Goal: Register for event/course

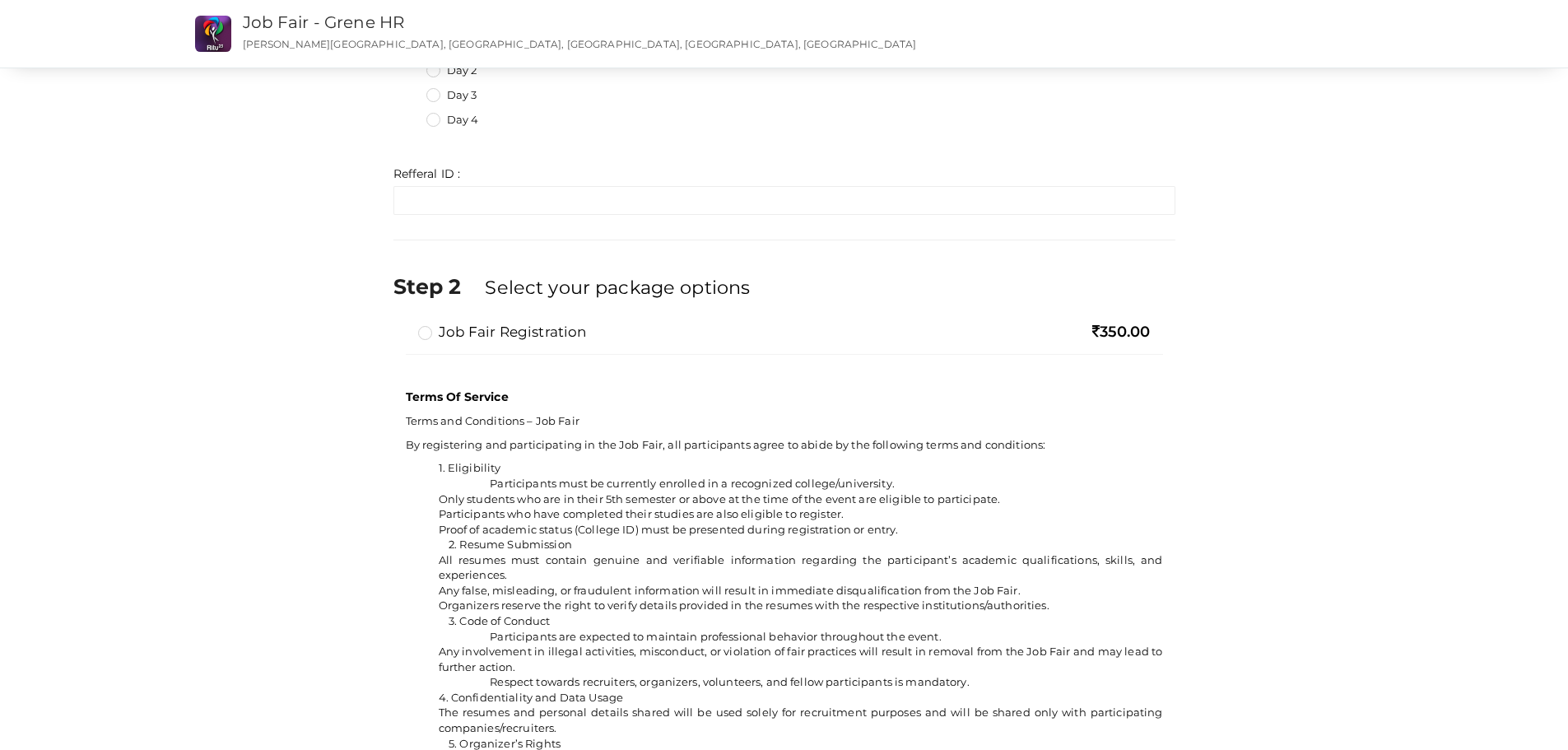
scroll to position [905, 0]
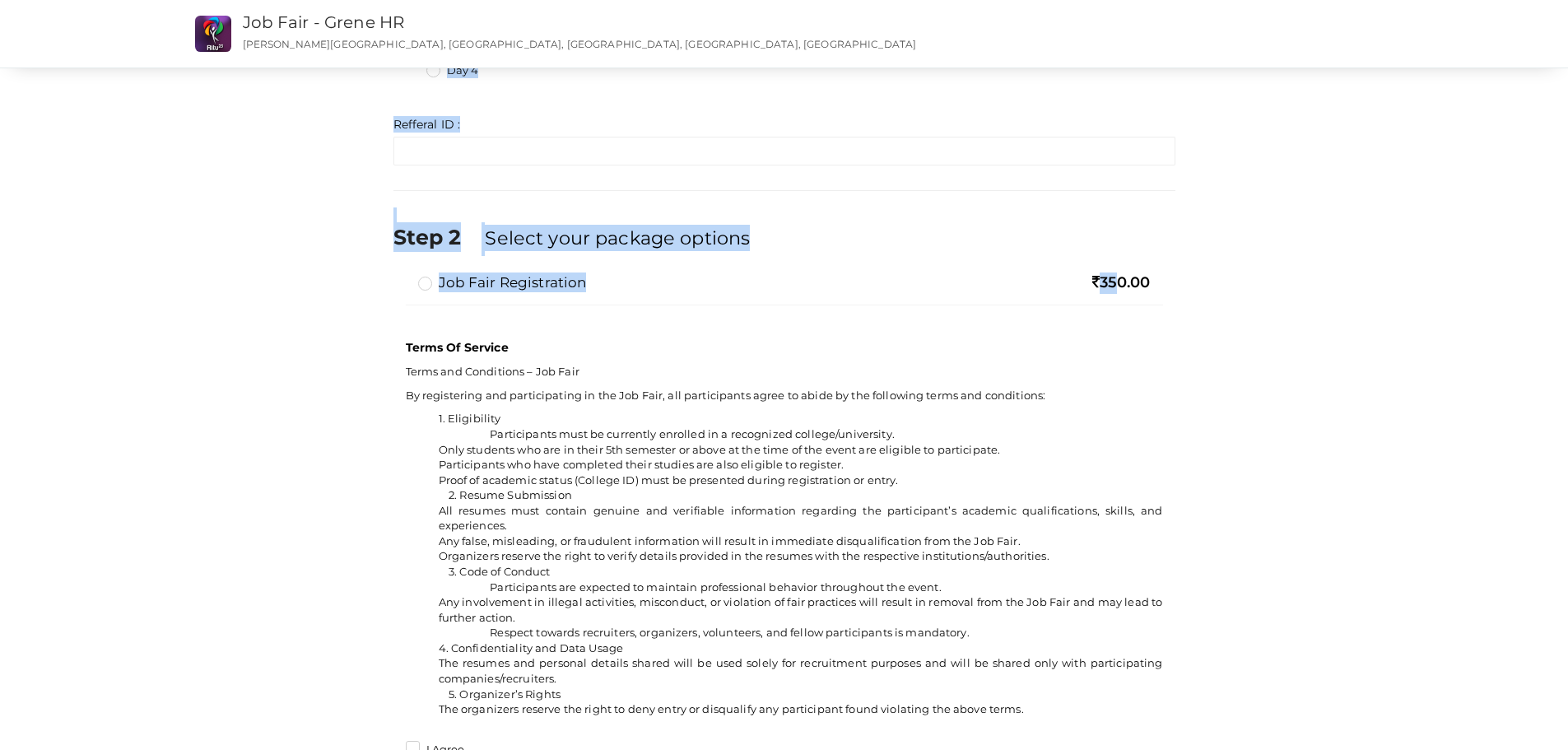
drag, startPoint x: 1102, startPoint y: 277, endPoint x: 1237, endPoint y: 283, distance: 135.1
click at [1237, 283] on div "Step 1 Enter registration Details Registrant Name : * Required. Invalid email I…" at bounding box center [784, 4] width 1235 height 1655
click at [1165, 295] on div "Job Fair Registration 350.00 Limit Reached: You can select a maximum of 1 and m…" at bounding box center [784, 297] width 781 height 50
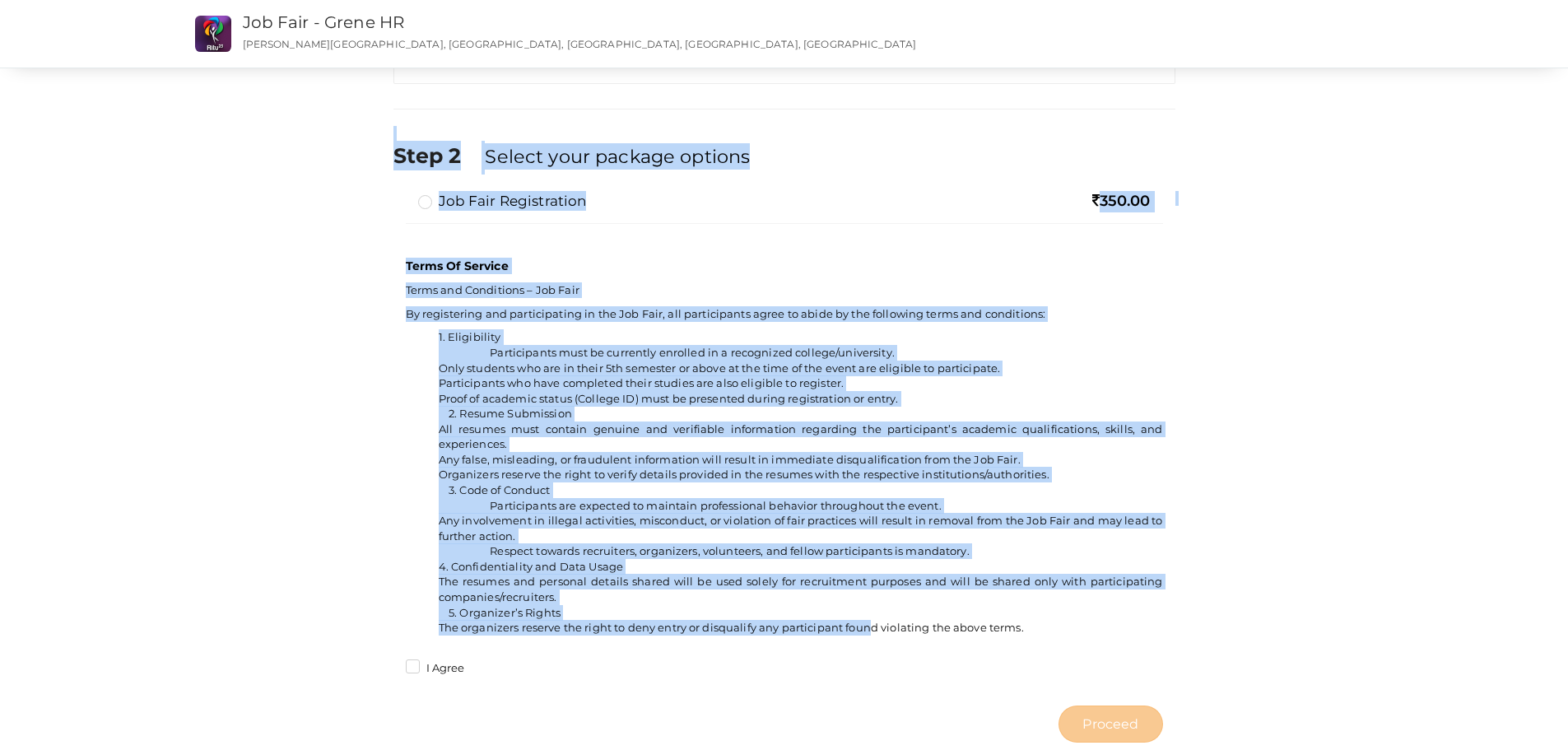
scroll to position [1029, 0]
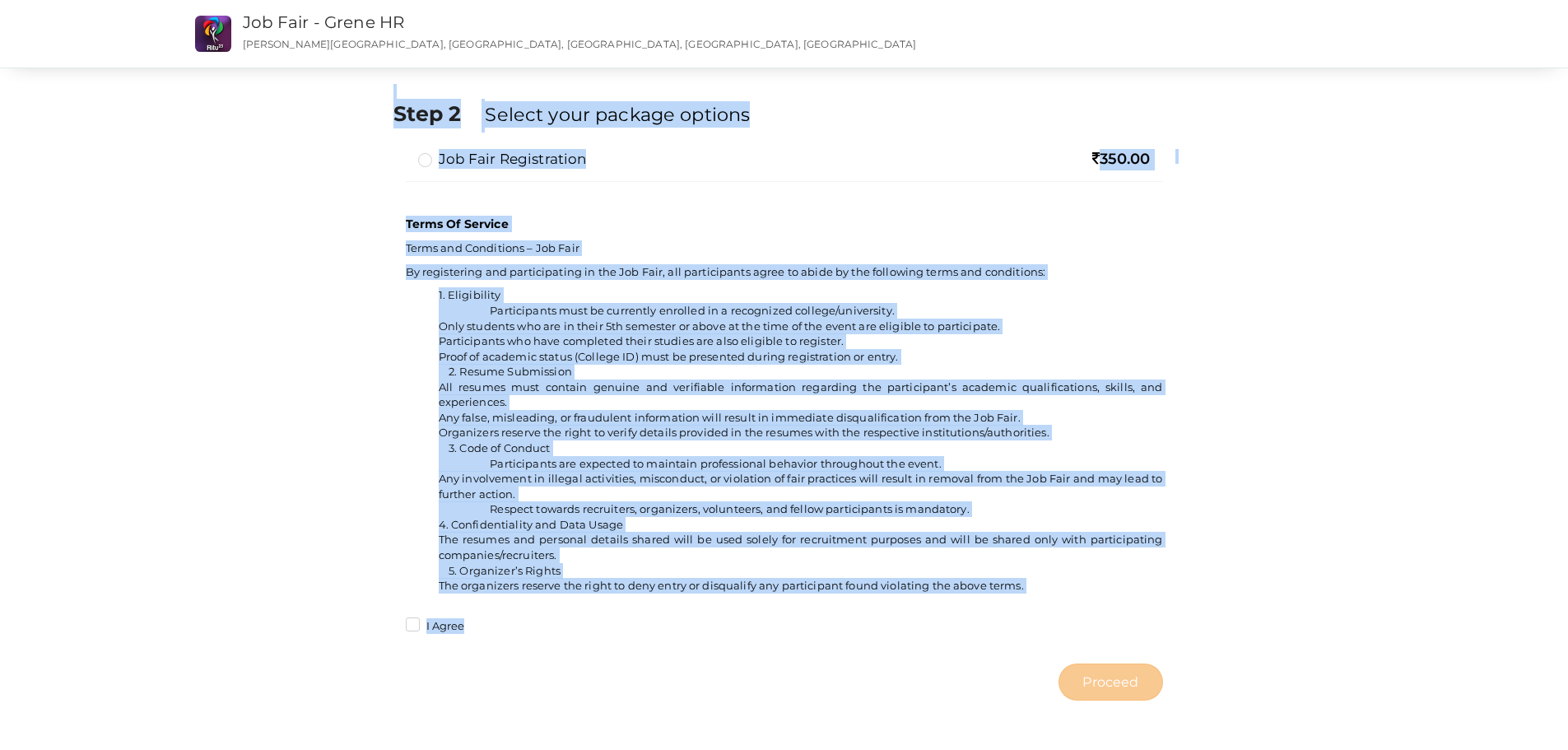
drag, startPoint x: 389, startPoint y: 82, endPoint x: 761, endPoint y: 657, distance: 684.8
copy div "Step 1 Enter registration Details Registrant Name : * Required. Invalid email I…"
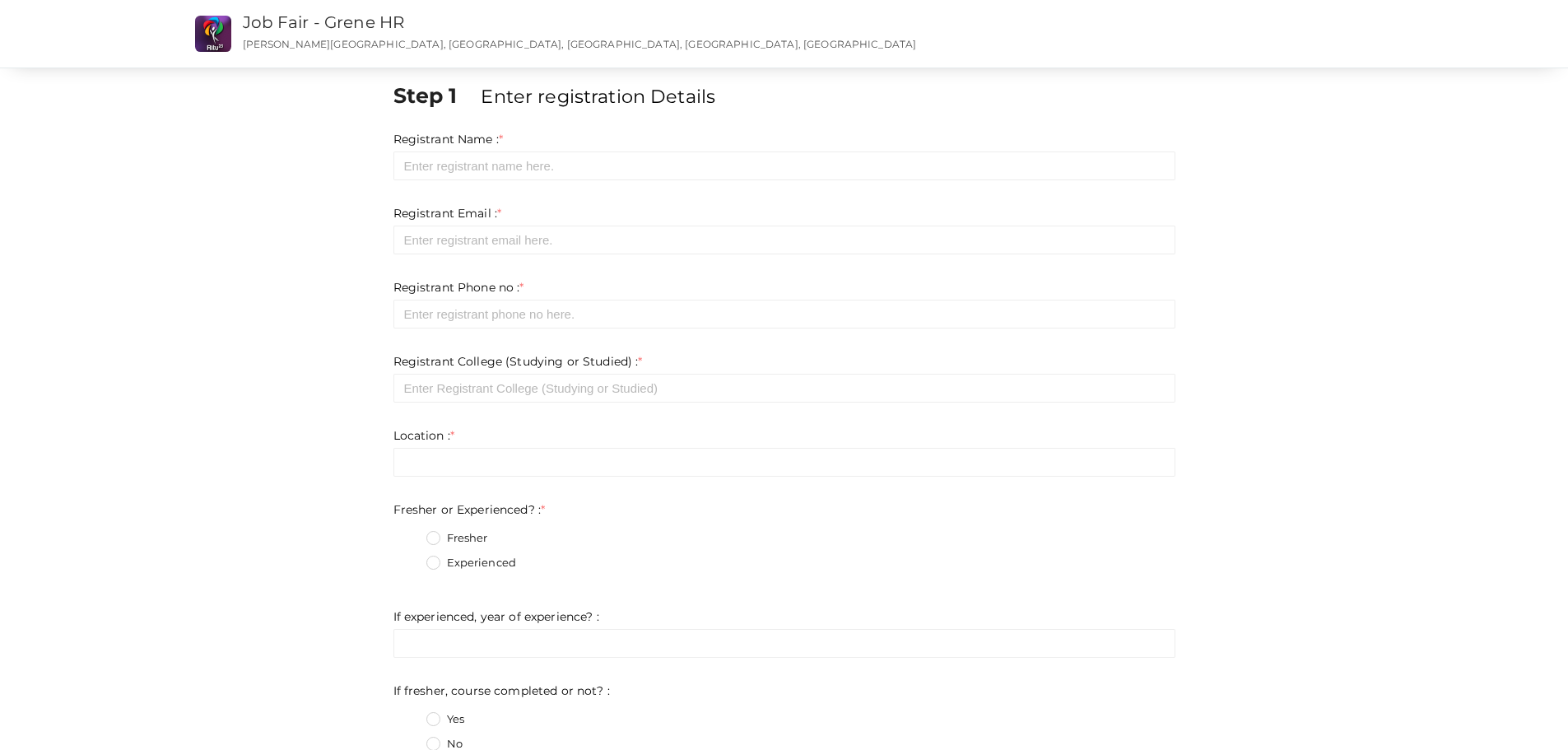
scroll to position [0, 0]
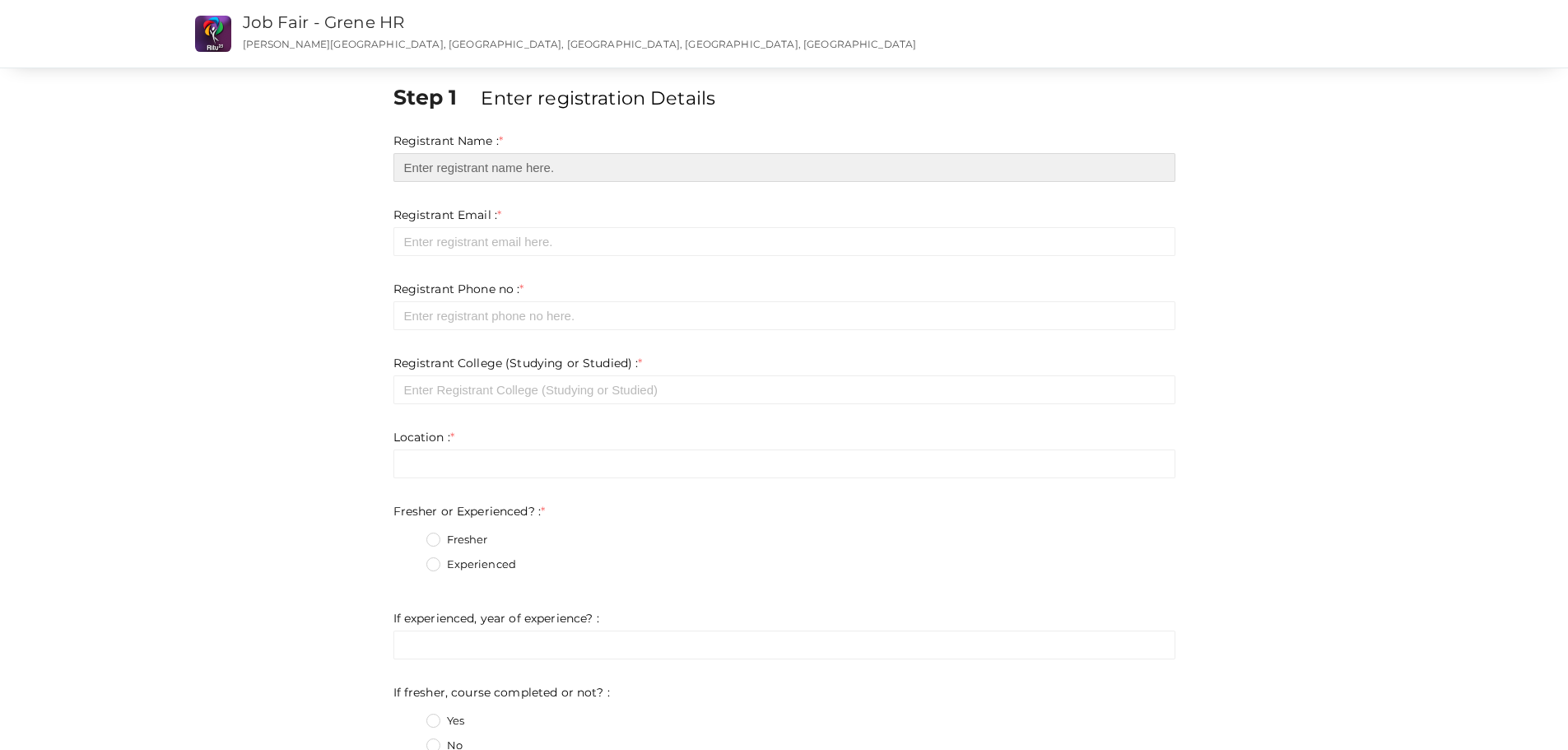
click at [620, 177] on input "text" at bounding box center [784, 168] width 781 height 29
paste input "[PERSON_NAME] M"
type input "[PERSON_NAME] M"
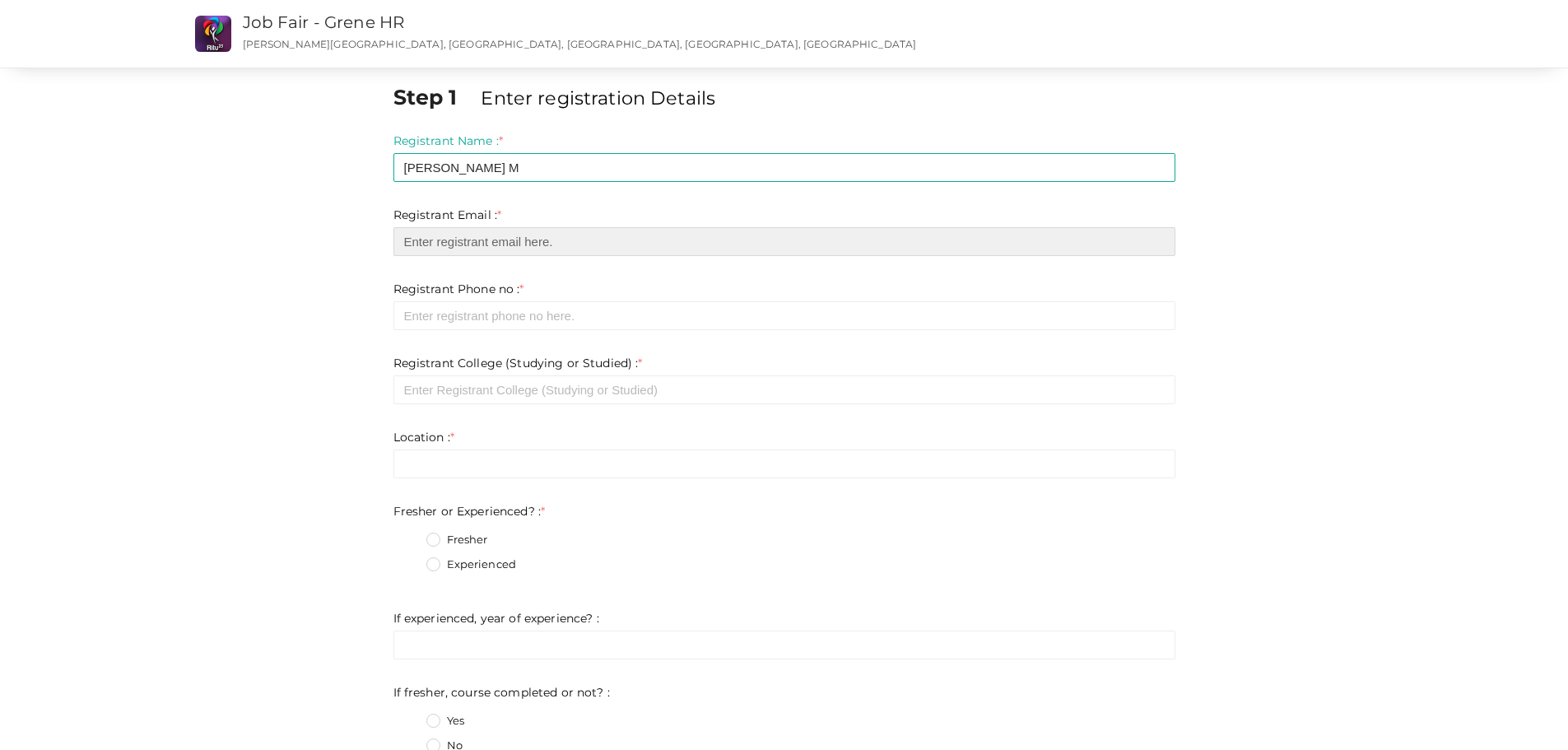
click at [837, 249] on input "email" at bounding box center [784, 241] width 781 height 29
type input "[EMAIL_ADDRESS][DOMAIN_NAME]"
drag, startPoint x: 254, startPoint y: 288, endPoint x: 387, endPoint y: 311, distance: 135.0
click at [499, 332] on form "Registrant Name : * Haridev M Required. Invalid email Invalid phone number Inva…" at bounding box center [784, 601] width 781 height 938
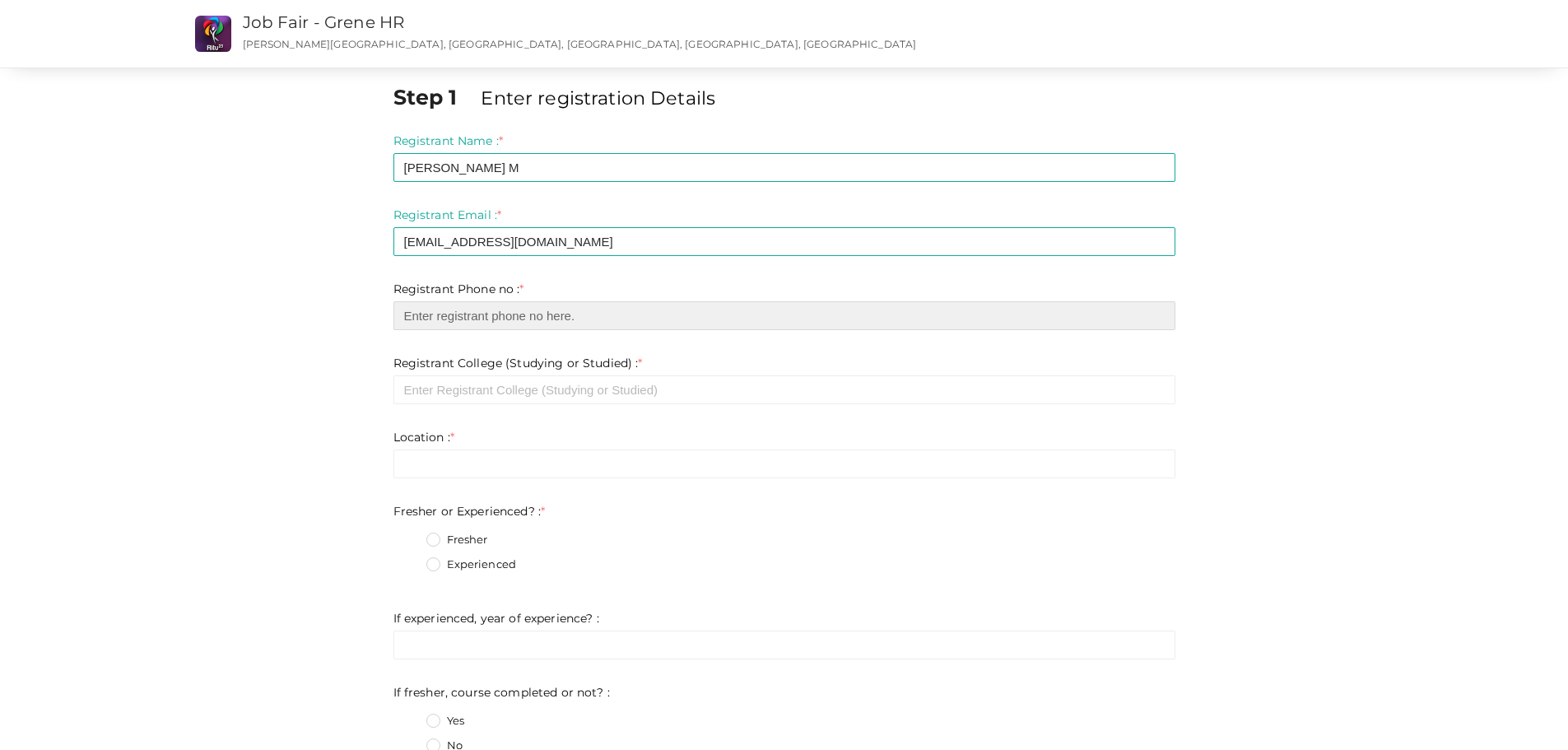
click at [497, 318] on input "number" at bounding box center [784, 315] width 781 height 29
type input "6282427885"
click at [580, 366] on label "Registrant College (Studying or Studied) : *" at bounding box center [518, 363] width 249 height 16
click at [581, 366] on label "Registrant College (Studying or Studied) : *" at bounding box center [518, 363] width 249 height 16
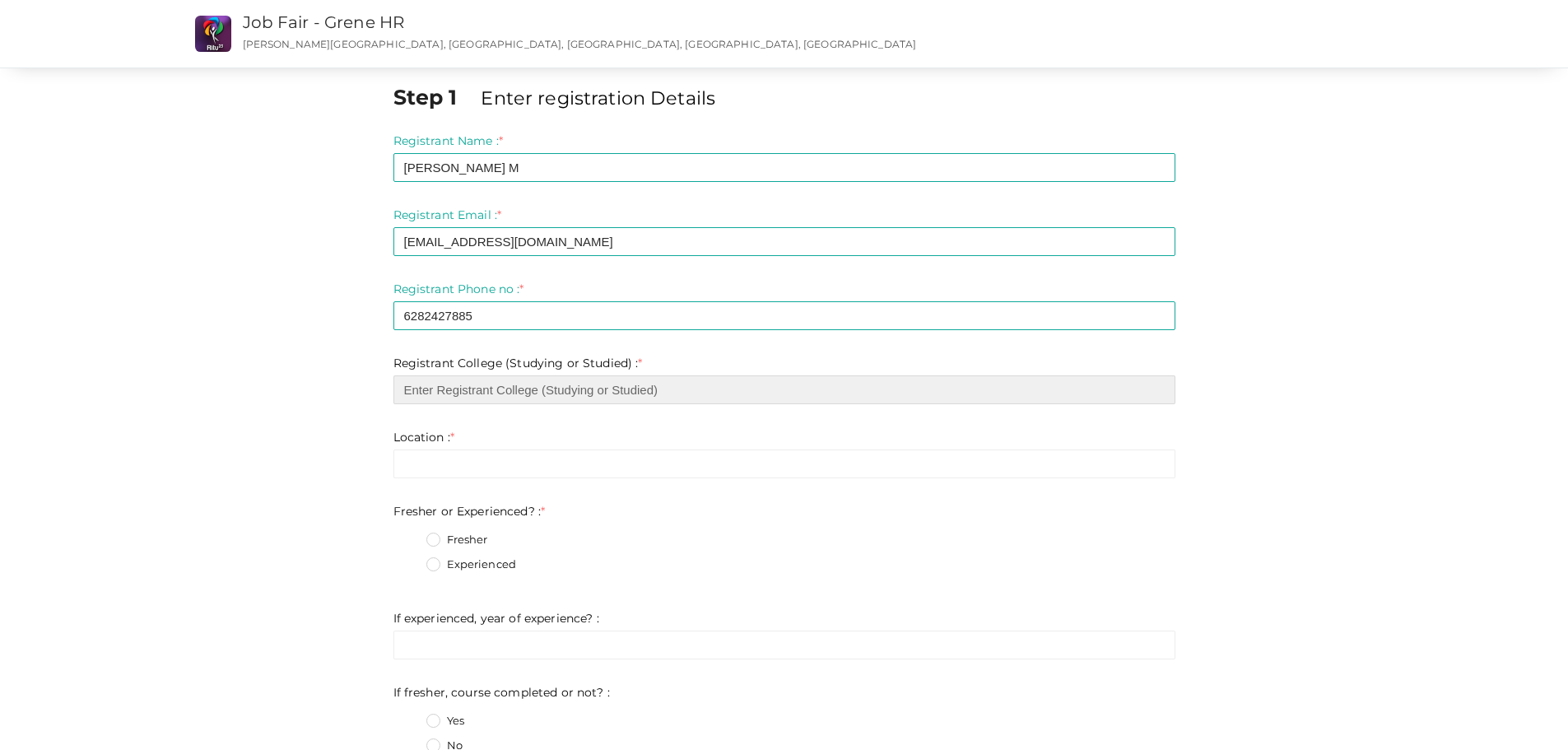
click at [593, 389] on input "text" at bounding box center [784, 390] width 781 height 29
paste input "[PERSON_NAME][GEOGRAPHIC_DATA], [GEOGRAPHIC_DATA]"
type input "[PERSON_NAME][GEOGRAPHIC_DATA], [GEOGRAPHIC_DATA]"
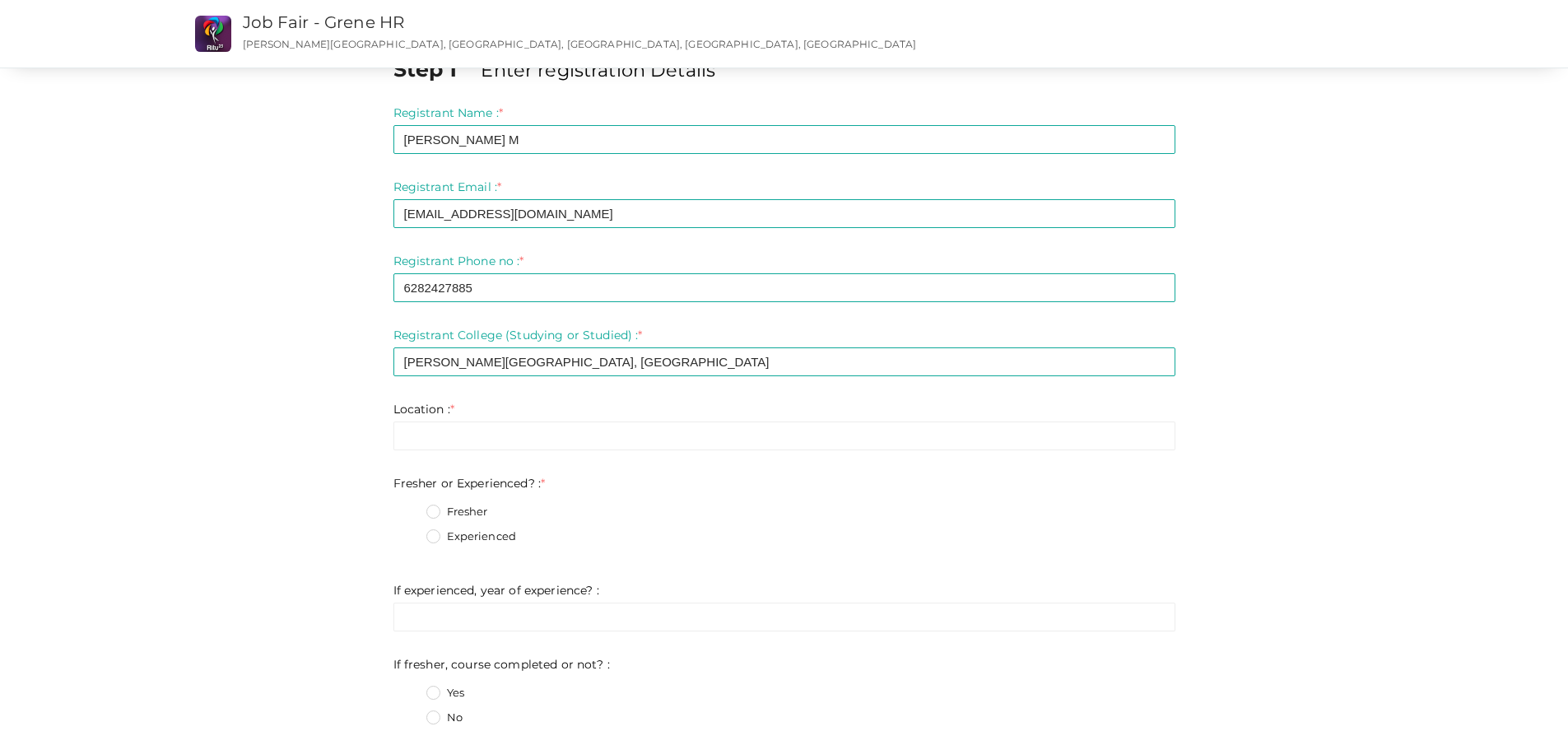
scroll to position [165, 0]
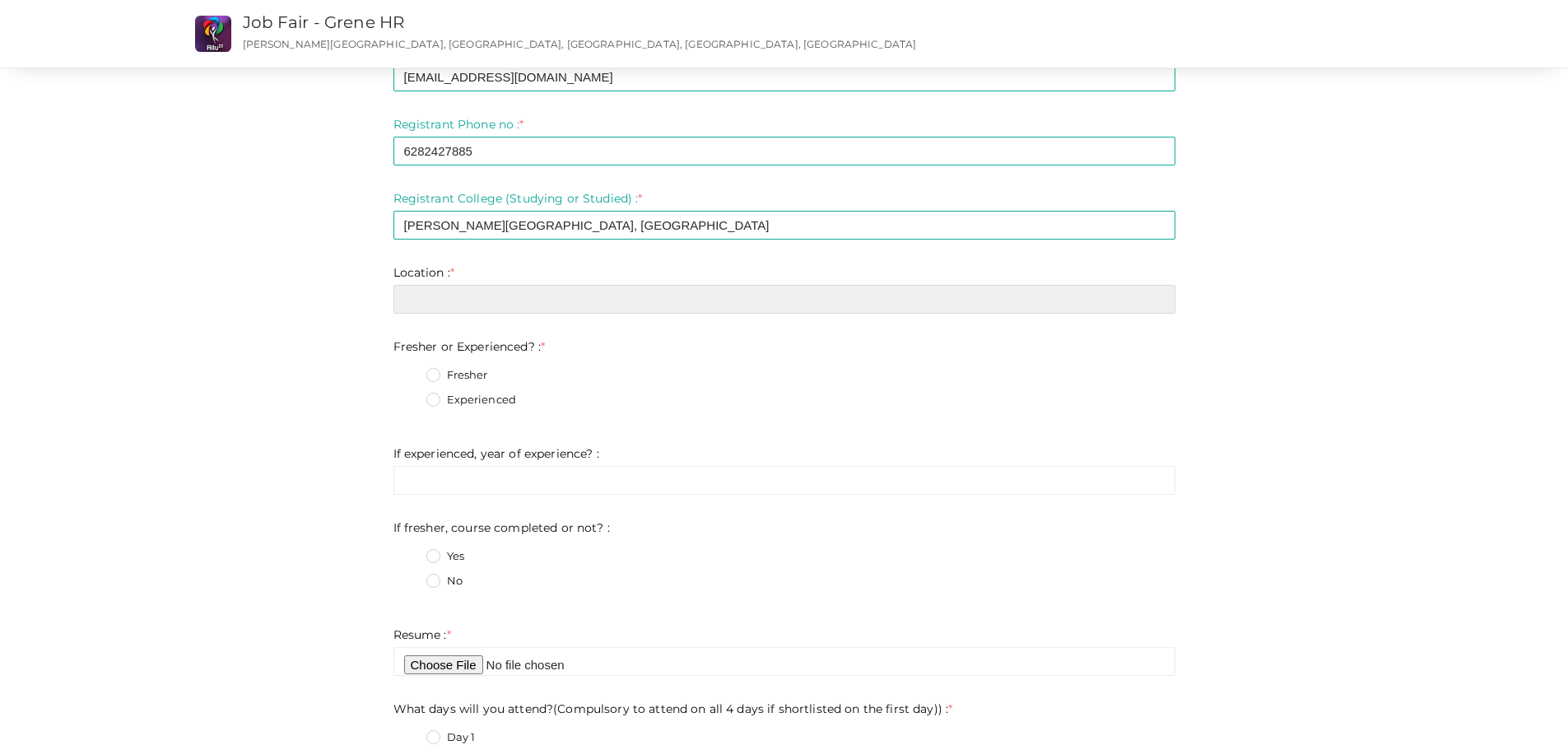
click at [597, 297] on input "text" at bounding box center [784, 299] width 781 height 29
click at [1288, 242] on div "Step 1 Enter registration Details Registrant Name : * Haridev M Required. Inval…" at bounding box center [784, 752] width 1235 height 1669
click at [1326, 186] on div "Step 1 Enter registration Details Registrant Name : * Haridev M Required. Inval…" at bounding box center [784, 752] width 1235 height 1669
click at [982, 317] on form "Registrant Name : * Haridev M Required. Invalid email Invalid phone number Inva…" at bounding box center [784, 436] width 781 height 938
click at [978, 300] on input "text" at bounding box center [784, 299] width 781 height 29
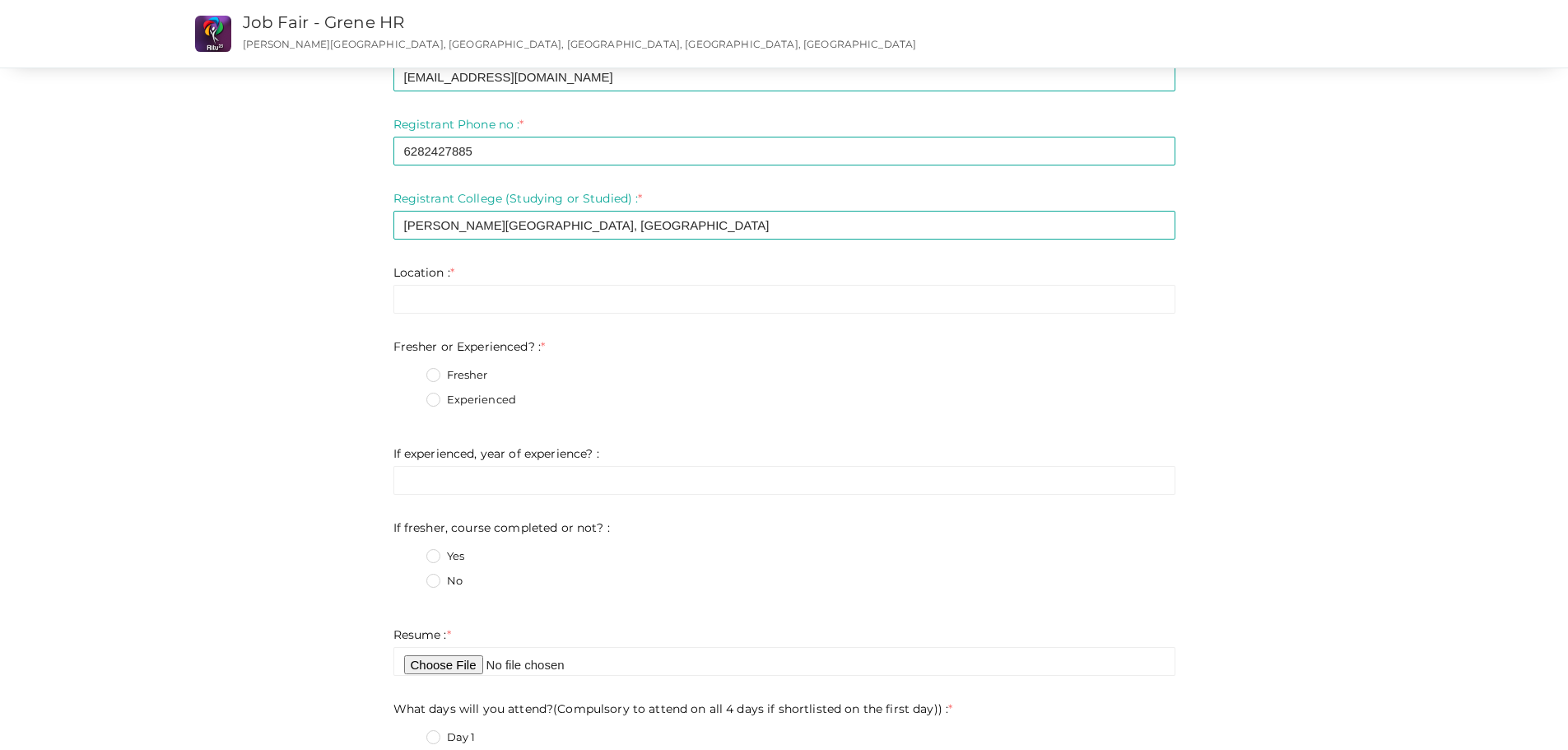
click at [1255, 263] on div "Step 1 Enter registration Details Registrant Name : * Haridev M Required. Inval…" at bounding box center [784, 752] width 1235 height 1669
click at [529, 304] on input "text" at bounding box center [784, 299] width 781 height 29
paste input "Champakara, [GEOGRAPHIC_DATA], [GEOGRAPHIC_DATA]"
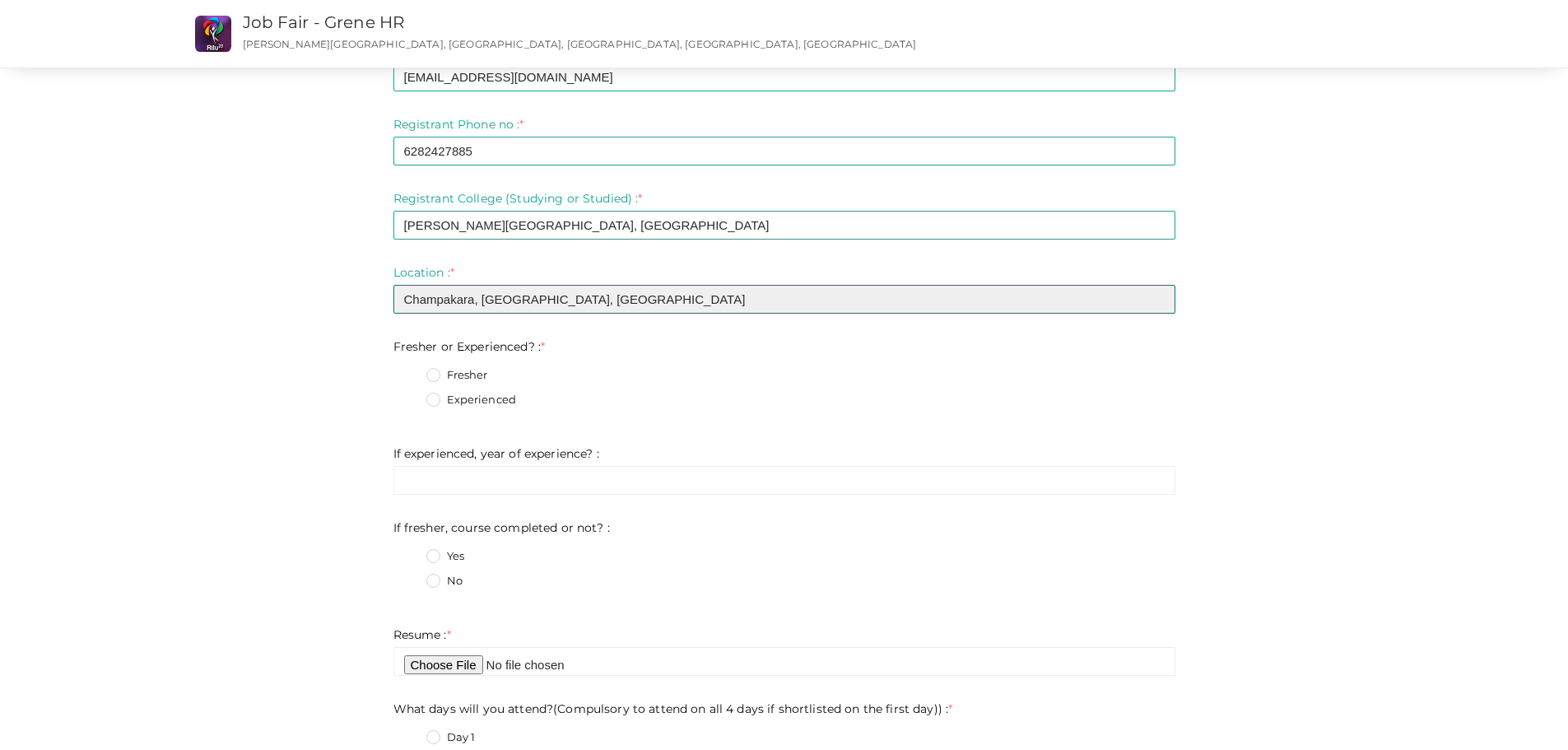
type input "Champakara, [GEOGRAPHIC_DATA], [GEOGRAPHIC_DATA]"
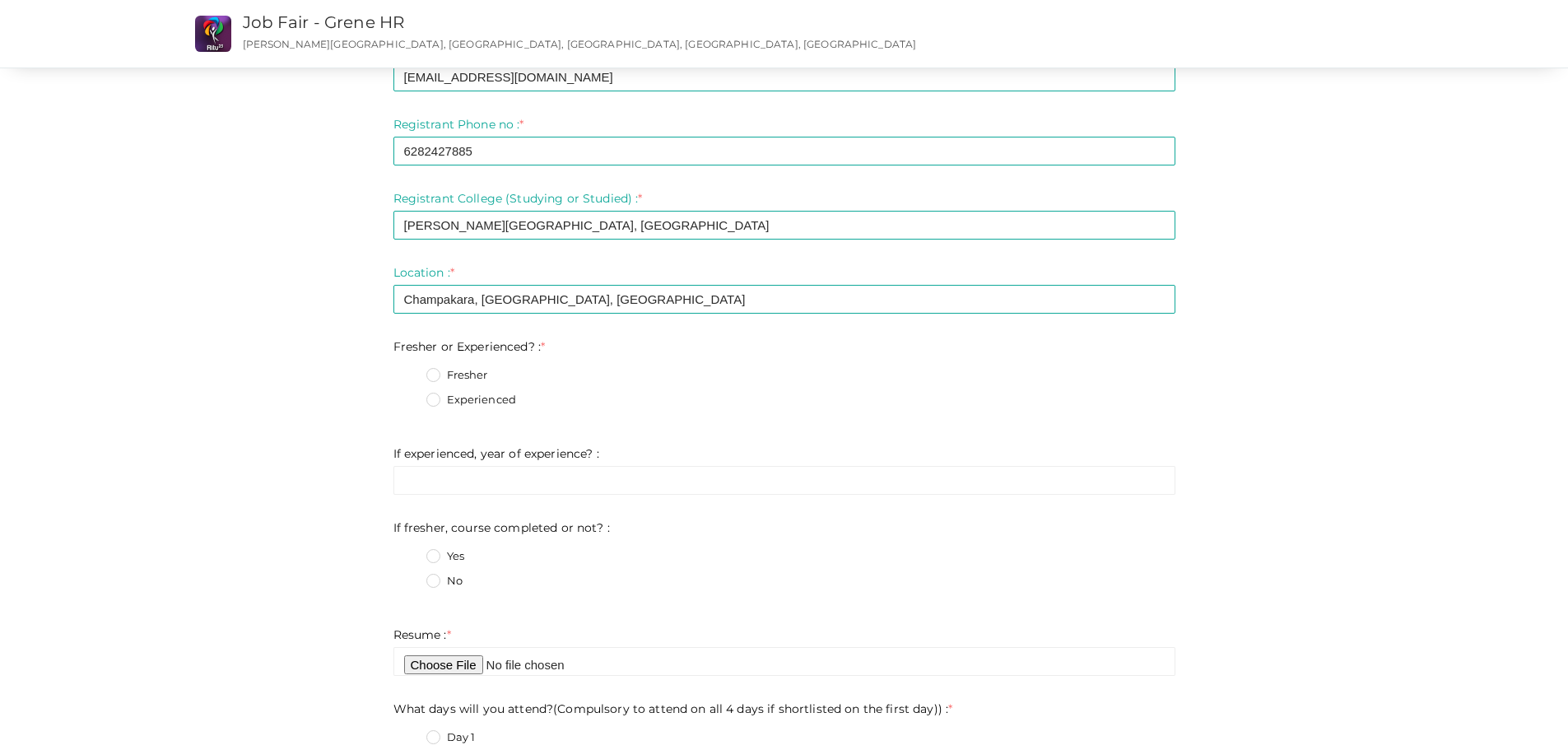
click at [1332, 372] on div "Step 1 Enter registration Details Registrant Name : * Haridev M Required. Inval…" at bounding box center [784, 752] width 1235 height 1669
click at [418, 405] on fieldset "Fresher Experienced" at bounding box center [784, 389] width 781 height 62
click at [434, 373] on label "Fresher" at bounding box center [457, 375] width 62 height 16
click at [409, 370] on Experienced\?\+0 "Fresher" at bounding box center [409, 370] width 0 height 0
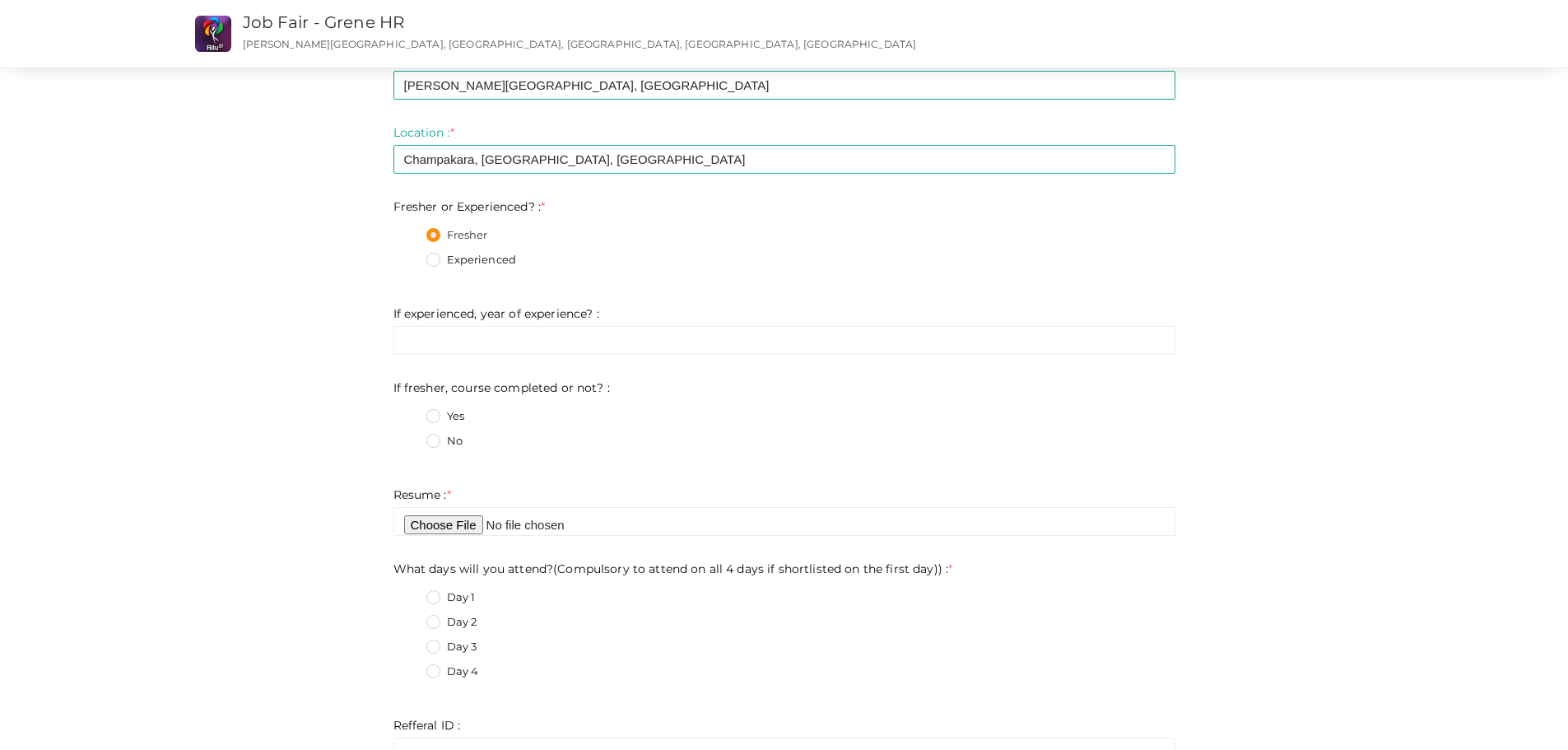
scroll to position [329, 0]
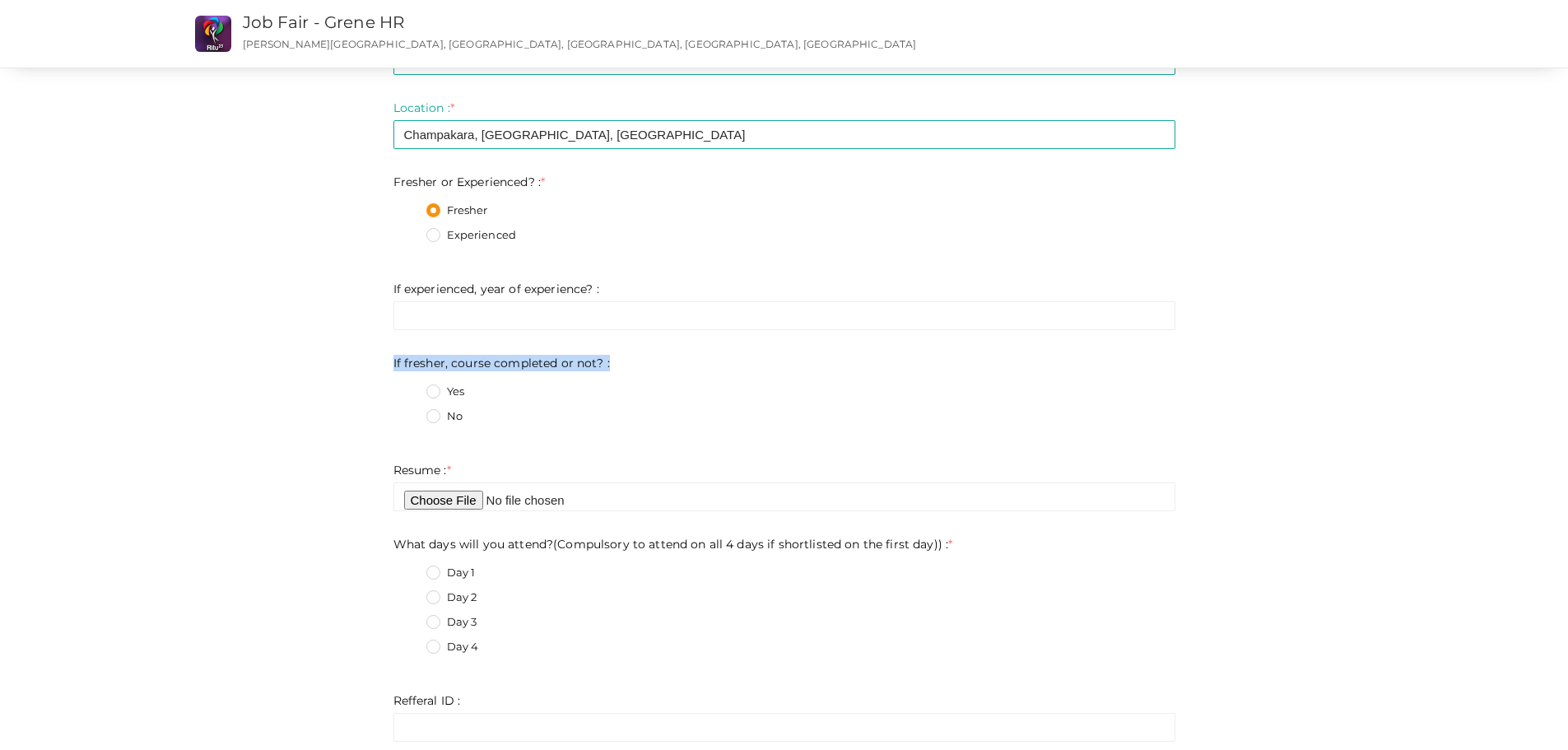
drag, startPoint x: 383, startPoint y: 361, endPoint x: 674, endPoint y: 371, distance: 291.2
click at [674, 371] on div "Step 1 Enter registration Details Registrant Name : * Haridev M Required. Inval…" at bounding box center [784, 587] width 806 height 1669
click at [1346, 397] on div "Step 1 Enter registration Details Registrant Name : * Haridev M Required. Inval…" at bounding box center [784, 587] width 1235 height 1669
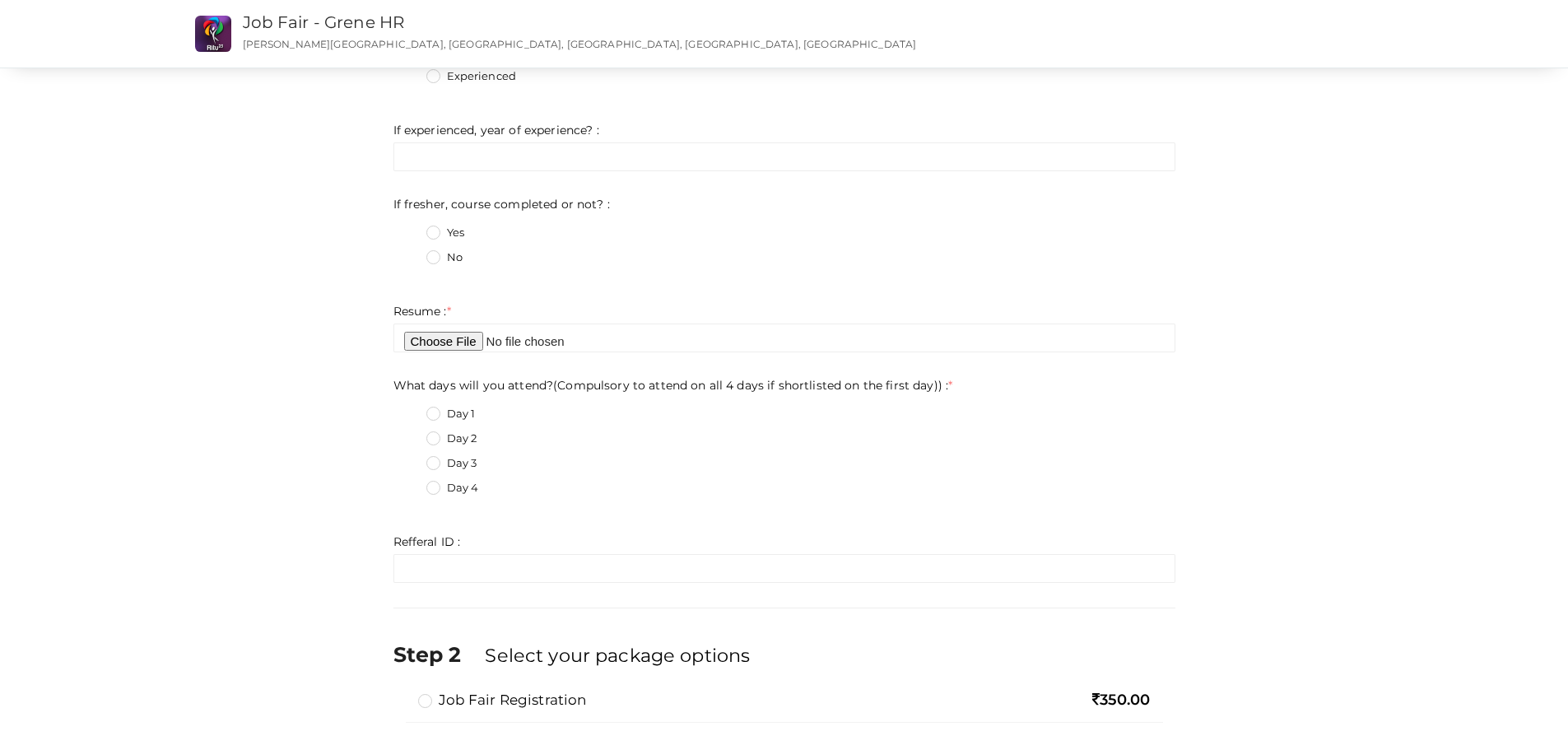
scroll to position [494, 0]
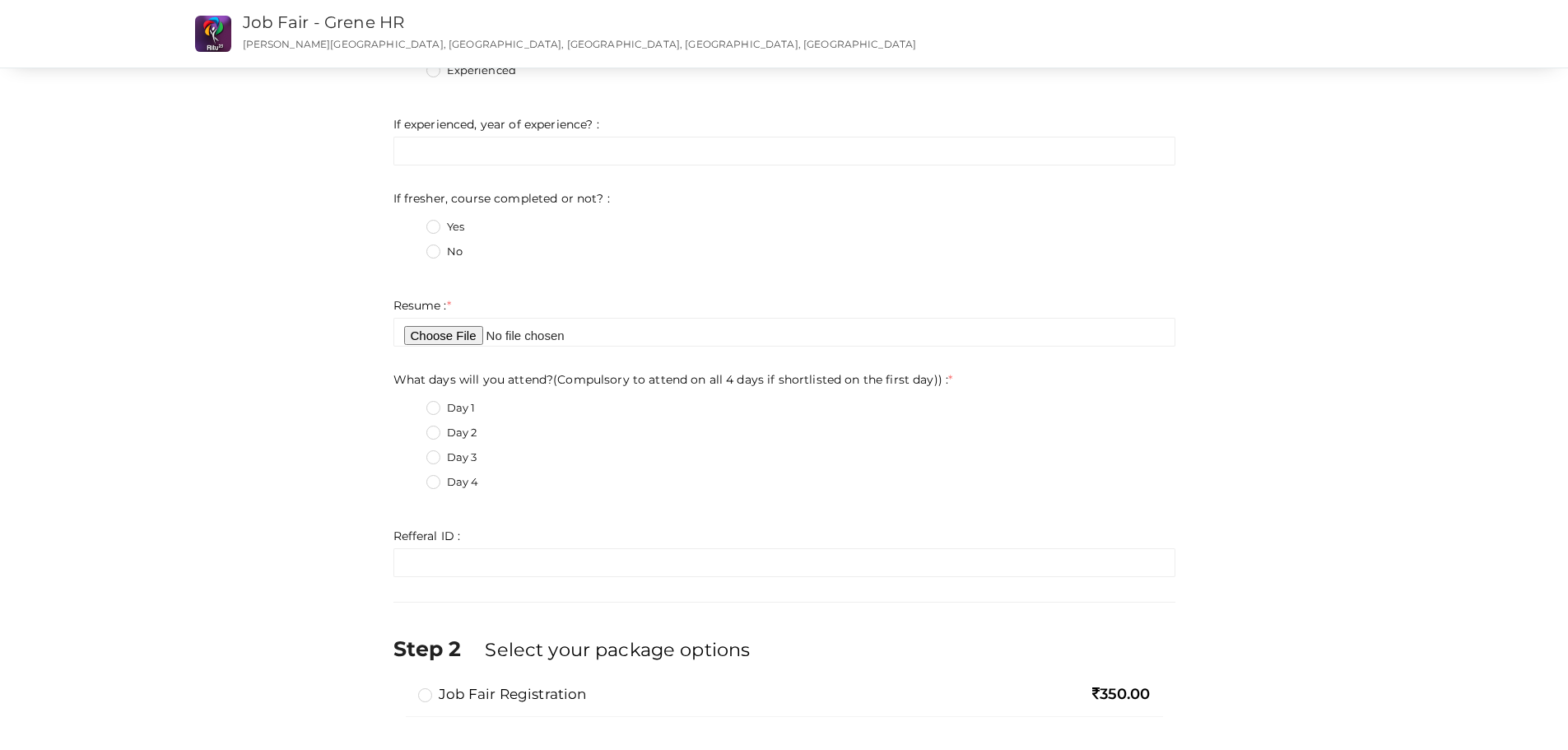
click at [441, 257] on label "No" at bounding box center [444, 252] width 36 height 16
click at [409, 247] on not\?\+1 "No" at bounding box center [409, 247] width 0 height 0
click at [456, 338] on input "file" at bounding box center [784, 332] width 781 height 29
click at [462, 334] on input "file" at bounding box center [784, 332] width 781 height 29
click at [452, 343] on input "file" at bounding box center [784, 332] width 781 height 29
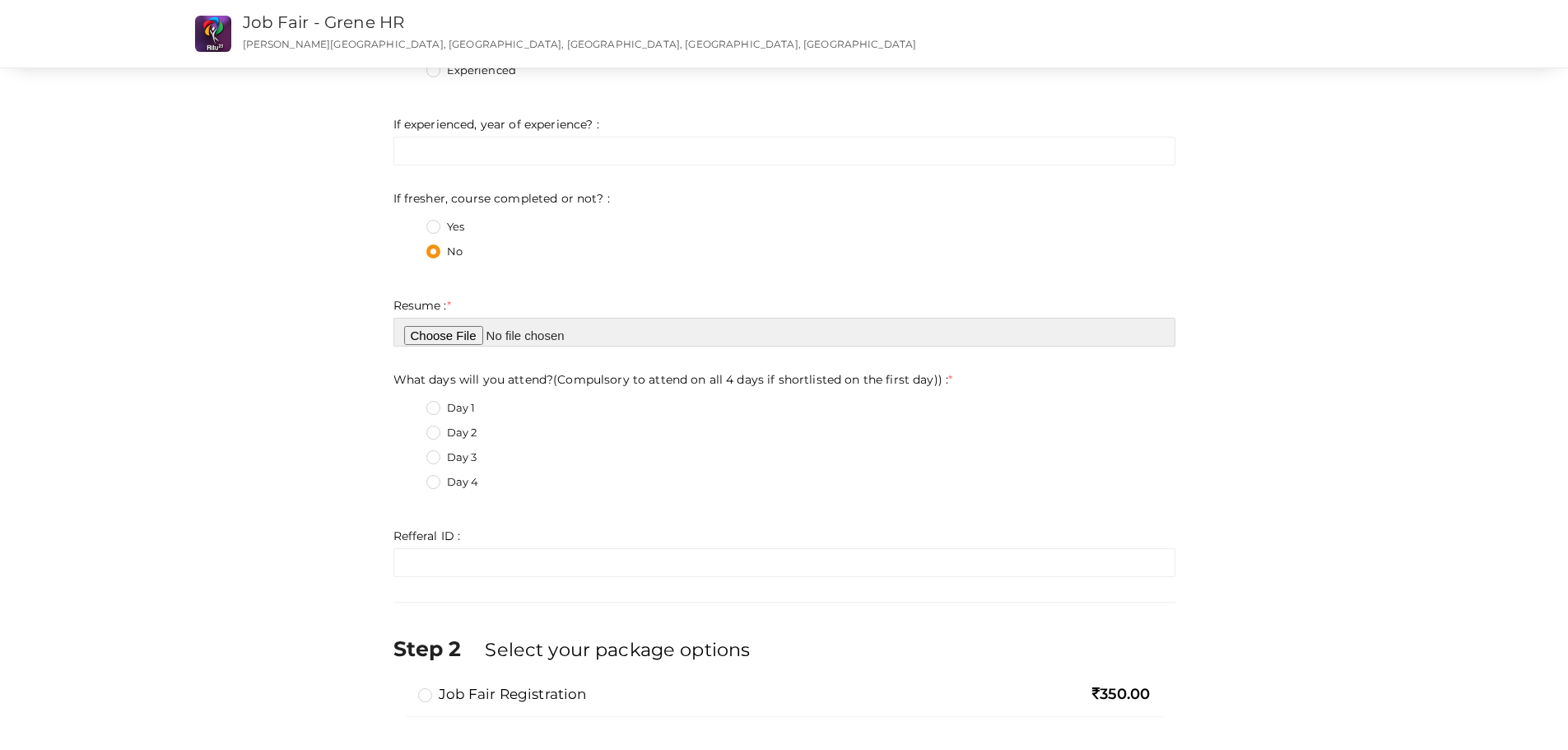
click at [466, 337] on input "file" at bounding box center [784, 332] width 781 height 29
click at [1112, 416] on div "Day 1" at bounding box center [801, 409] width 749 height 21
click at [452, 328] on input "file" at bounding box center [784, 332] width 781 height 29
type input "C:\fakepath\HaridevM_R.jpg"
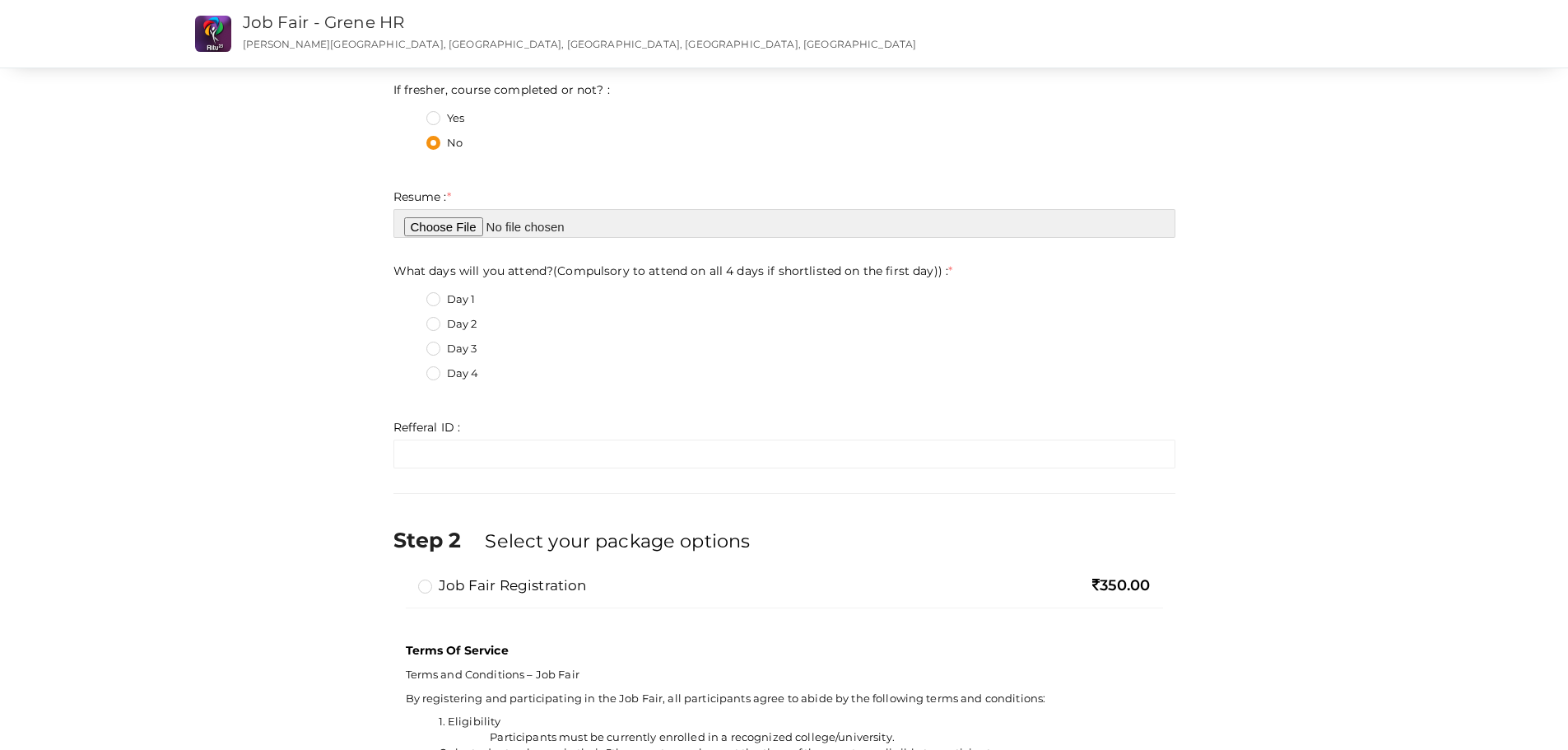
scroll to position [659, 0]
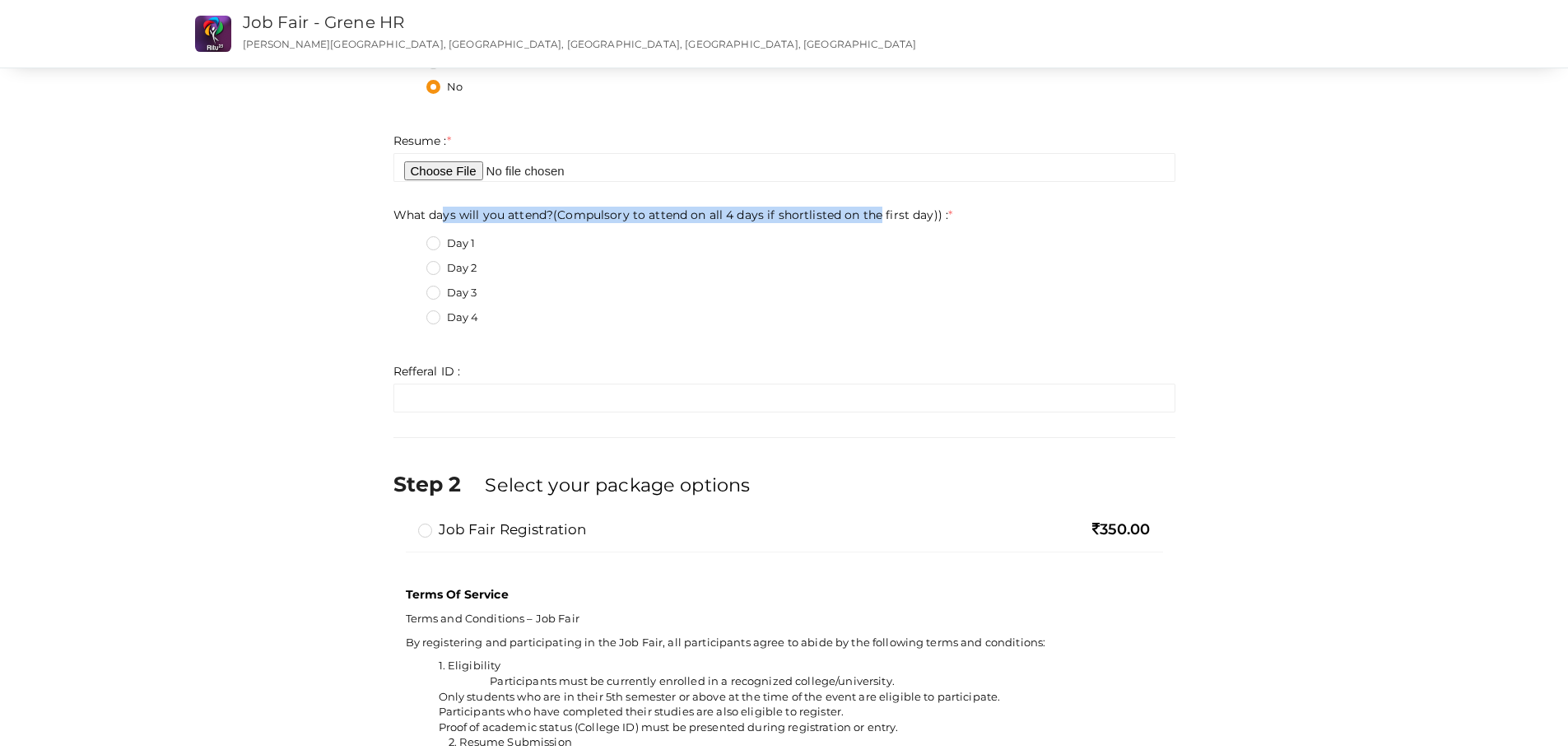
drag, startPoint x: 440, startPoint y: 217, endPoint x: 887, endPoint y: 217, distance: 447.0
click at [883, 217] on label "What days will you attend?(Compulsory to attend on all 4 days if shortlisted on…" at bounding box center [673, 215] width 560 height 16
click at [967, 299] on div "Day 3" at bounding box center [801, 295] width 749 height 21
click at [444, 274] on label "Day 2" at bounding box center [452, 268] width 51 height 16
click at [409, 263] on day\)\)\+1 "Day 2" at bounding box center [409, 263] width 0 height 0
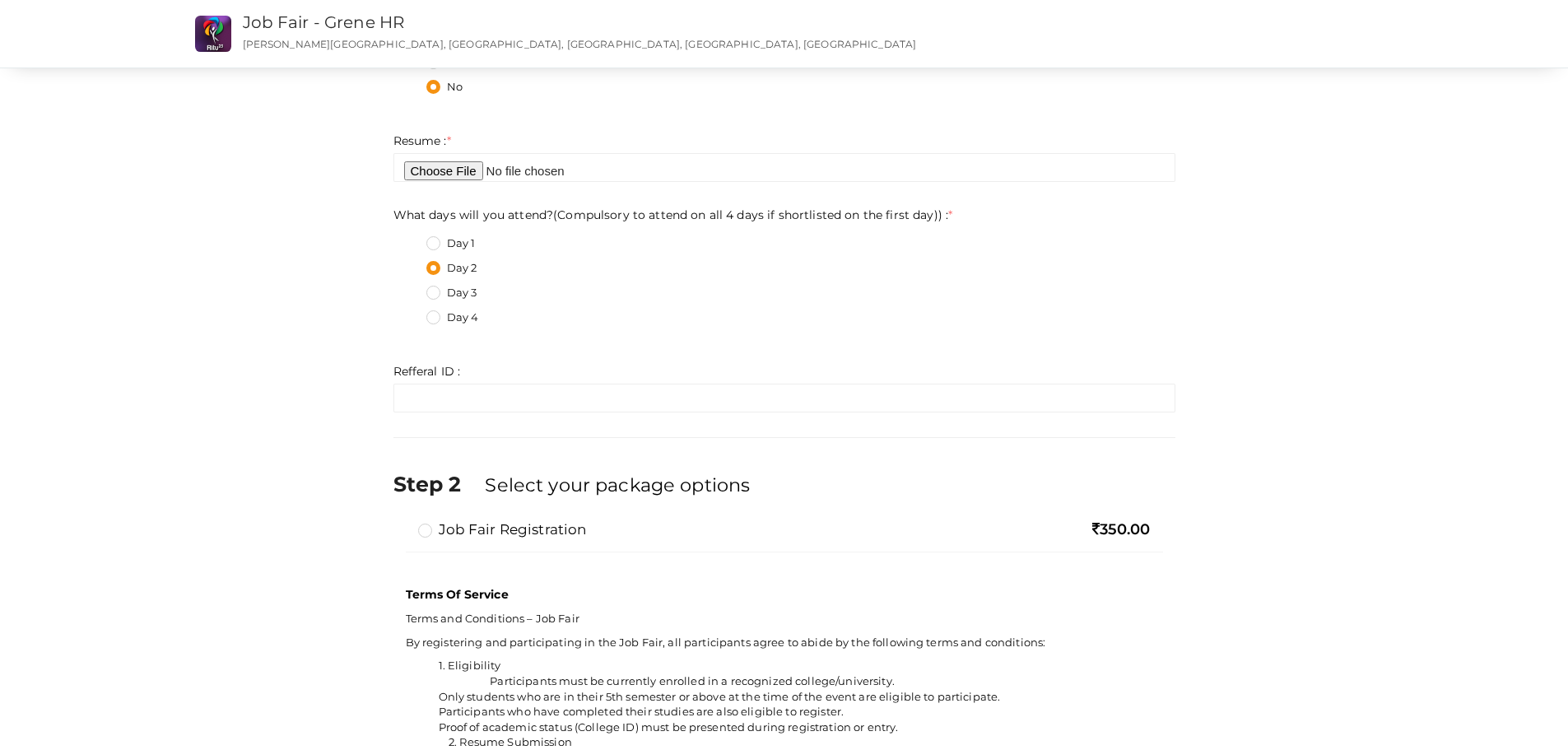
click at [435, 270] on label "Day 2" at bounding box center [452, 268] width 51 height 16
click at [409, 263] on day\)\)\+1 "Day 2" at bounding box center [409, 263] width 0 height 0
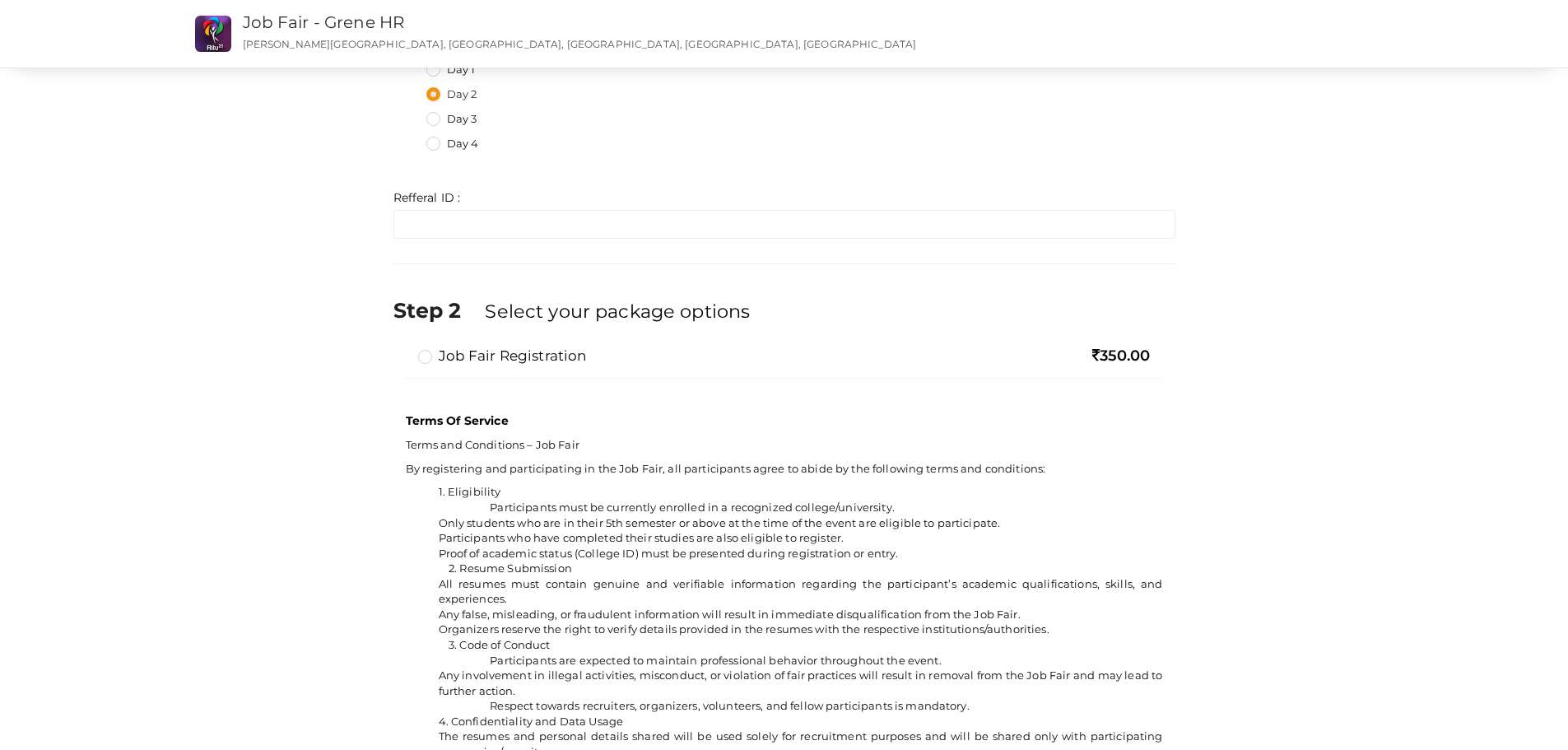
scroll to position [905, 0]
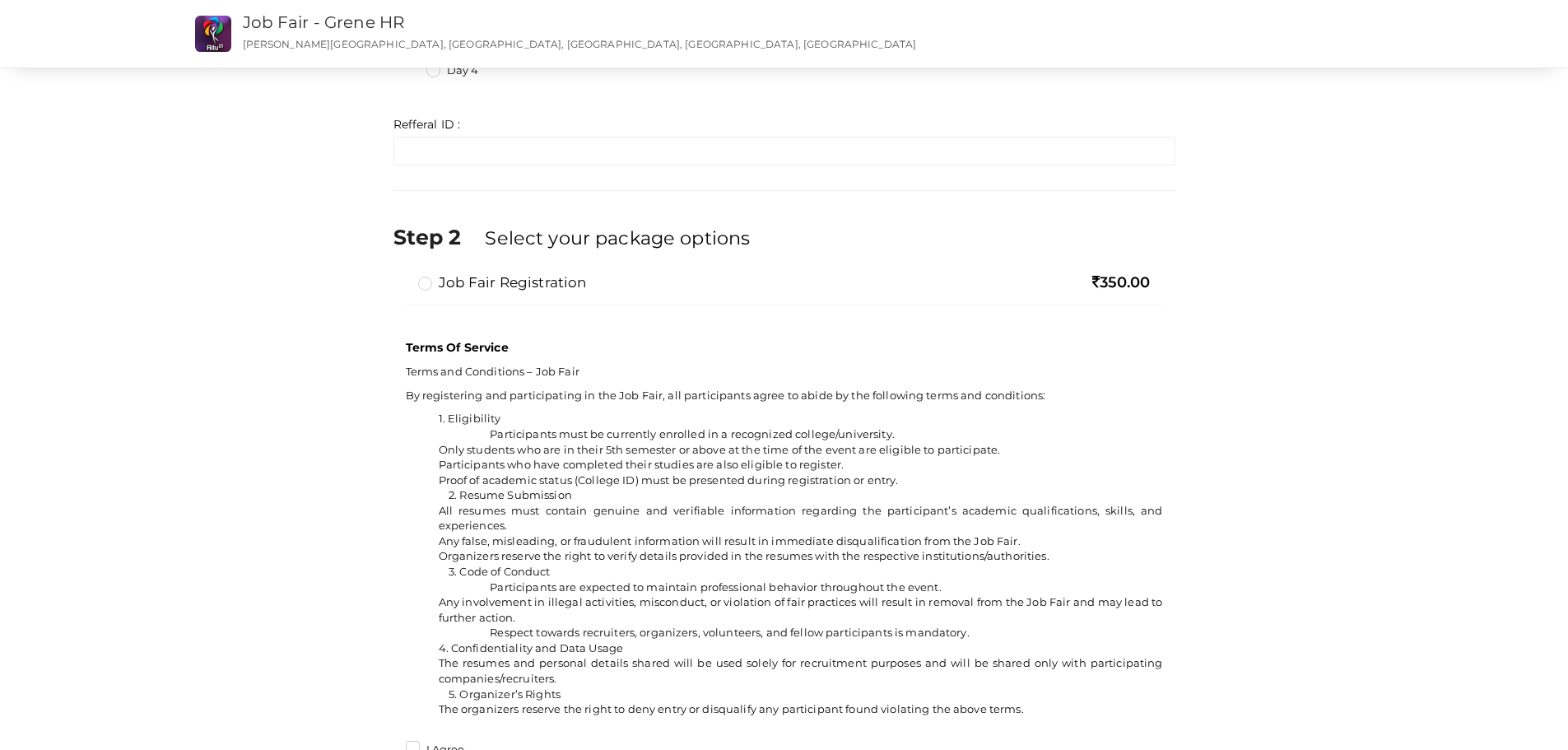
click at [422, 289] on label "Job Fair Registration" at bounding box center [503, 282] width 168 height 20
click at [401, 276] on input "Job Fair Registration" at bounding box center [401, 276] width 0 height 0
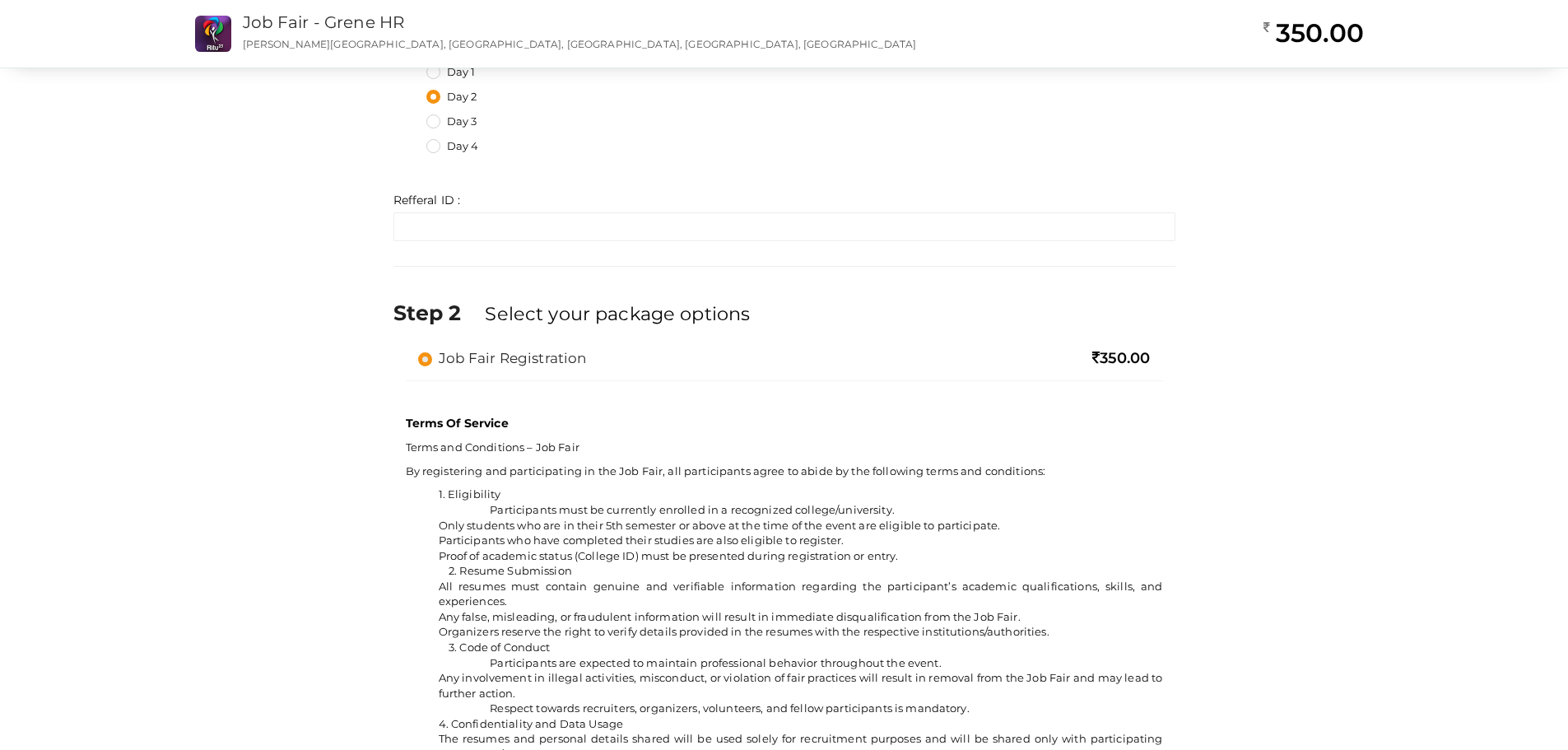
scroll to position [823, 0]
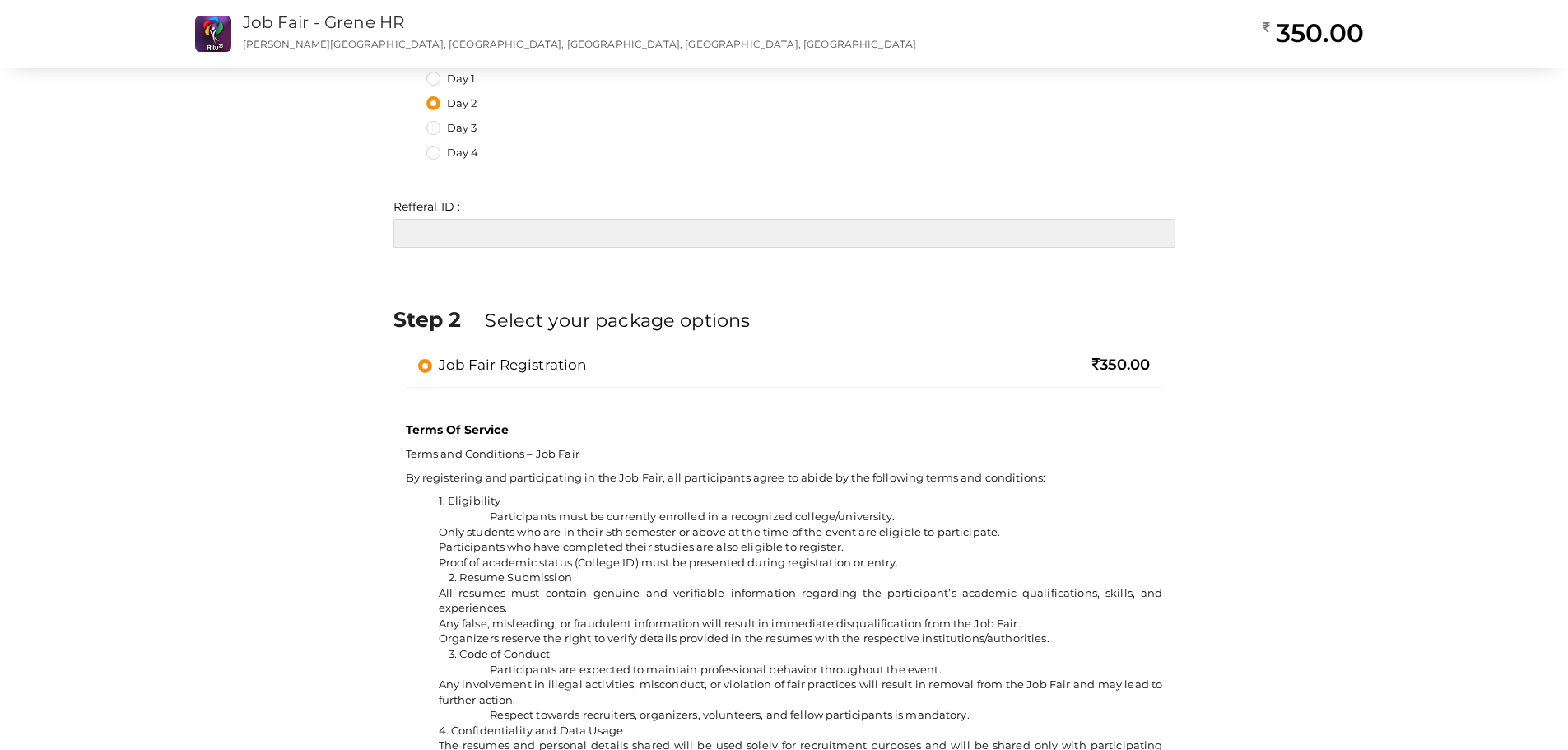
click at [639, 239] on input "text" at bounding box center [784, 233] width 781 height 29
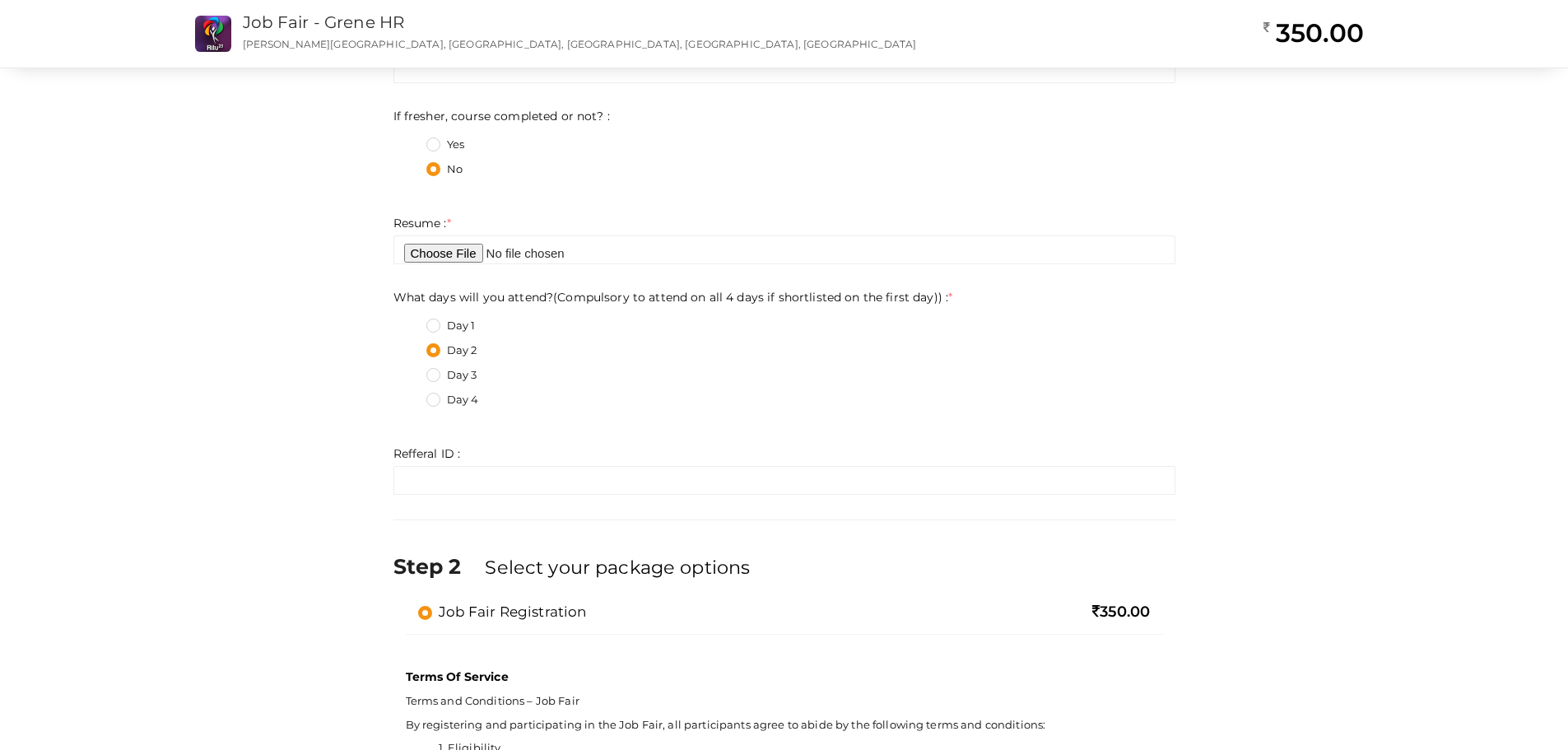
click at [832, 371] on div "Day 3" at bounding box center [801, 377] width 749 height 21
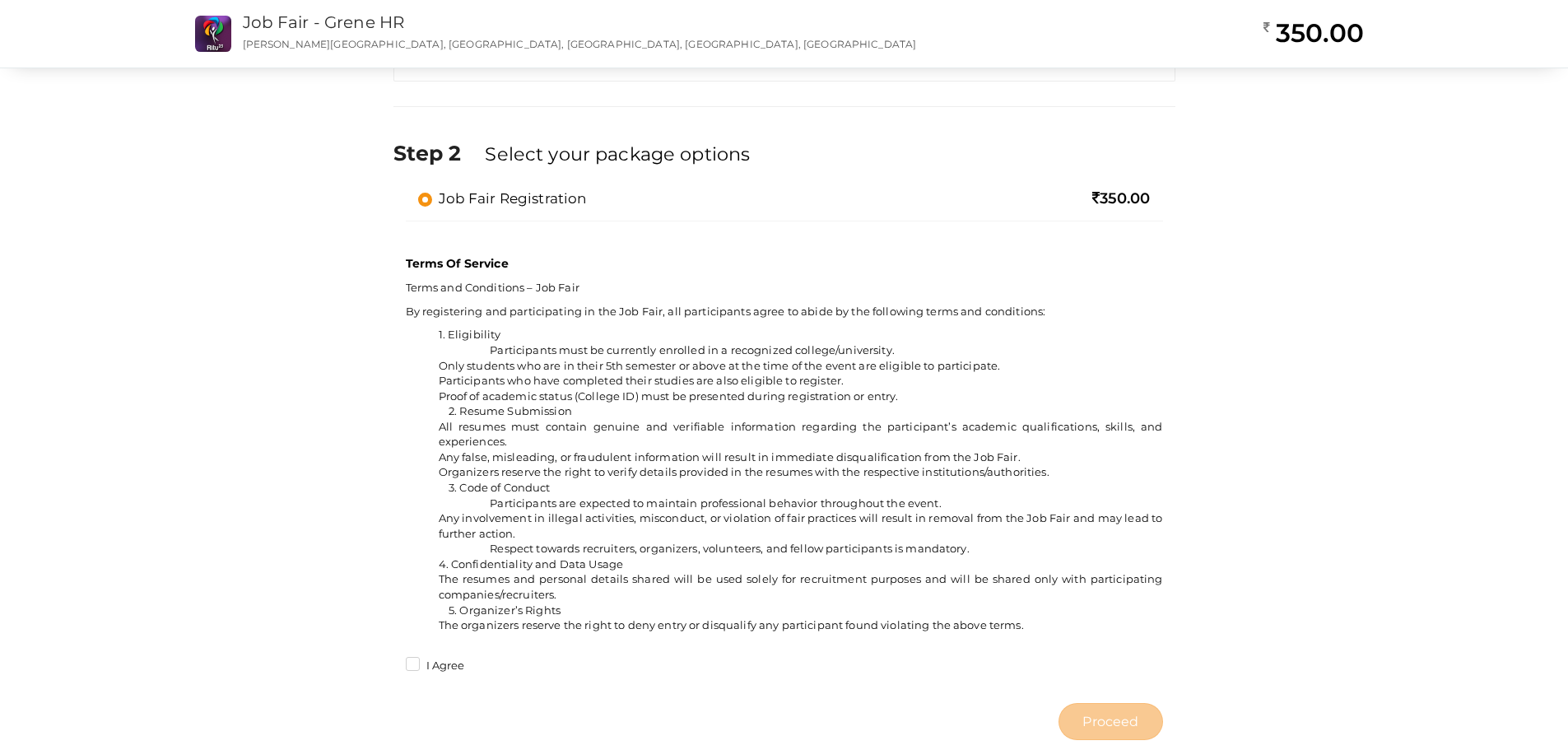
scroll to position [1029, 0]
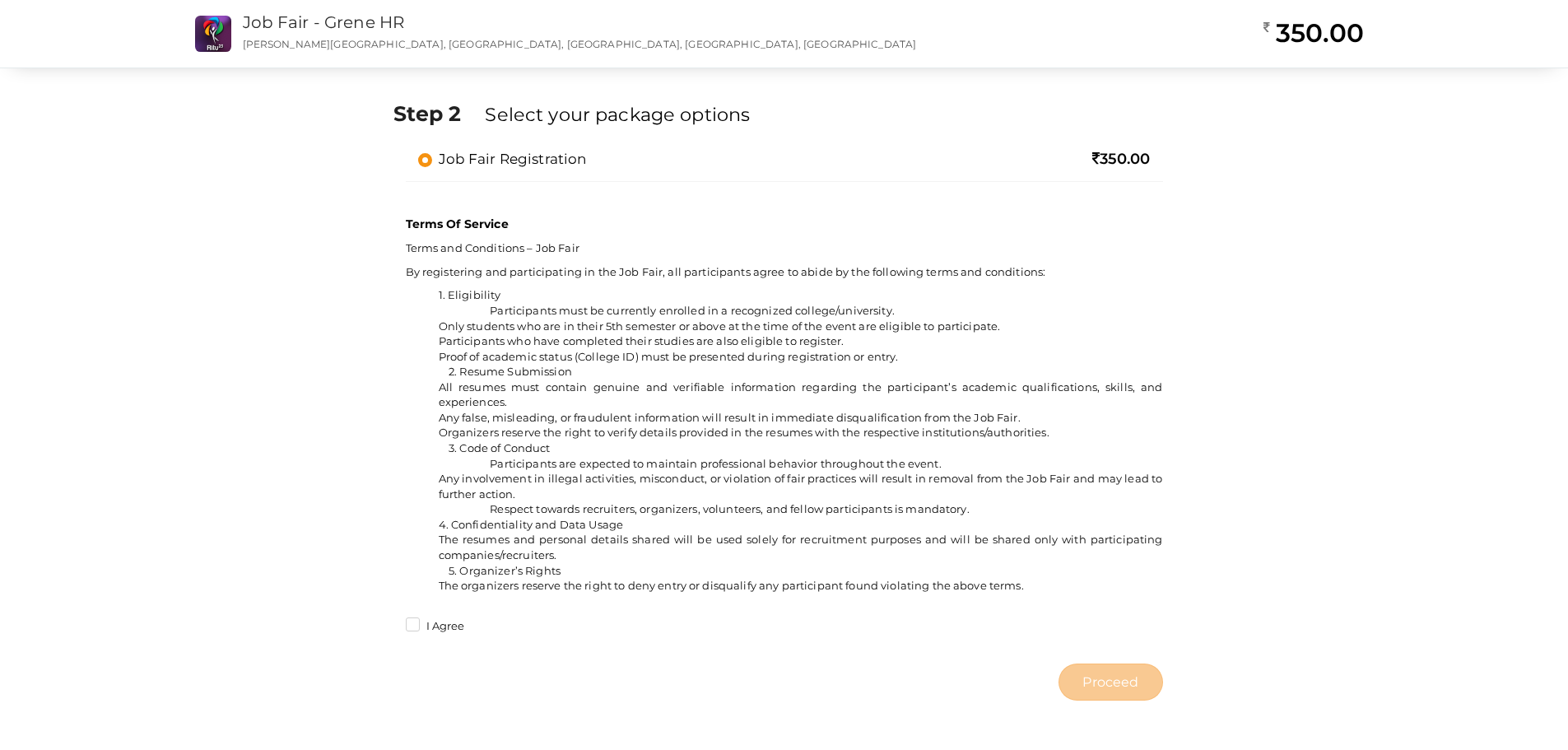
click at [421, 627] on label "I Agree" at bounding box center [435, 626] width 59 height 16
click at [389, 621] on input "I Agree" at bounding box center [389, 621] width 0 height 0
click at [1100, 683] on span "Proceed" at bounding box center [1110, 681] width 56 height 19
type input "N/A"
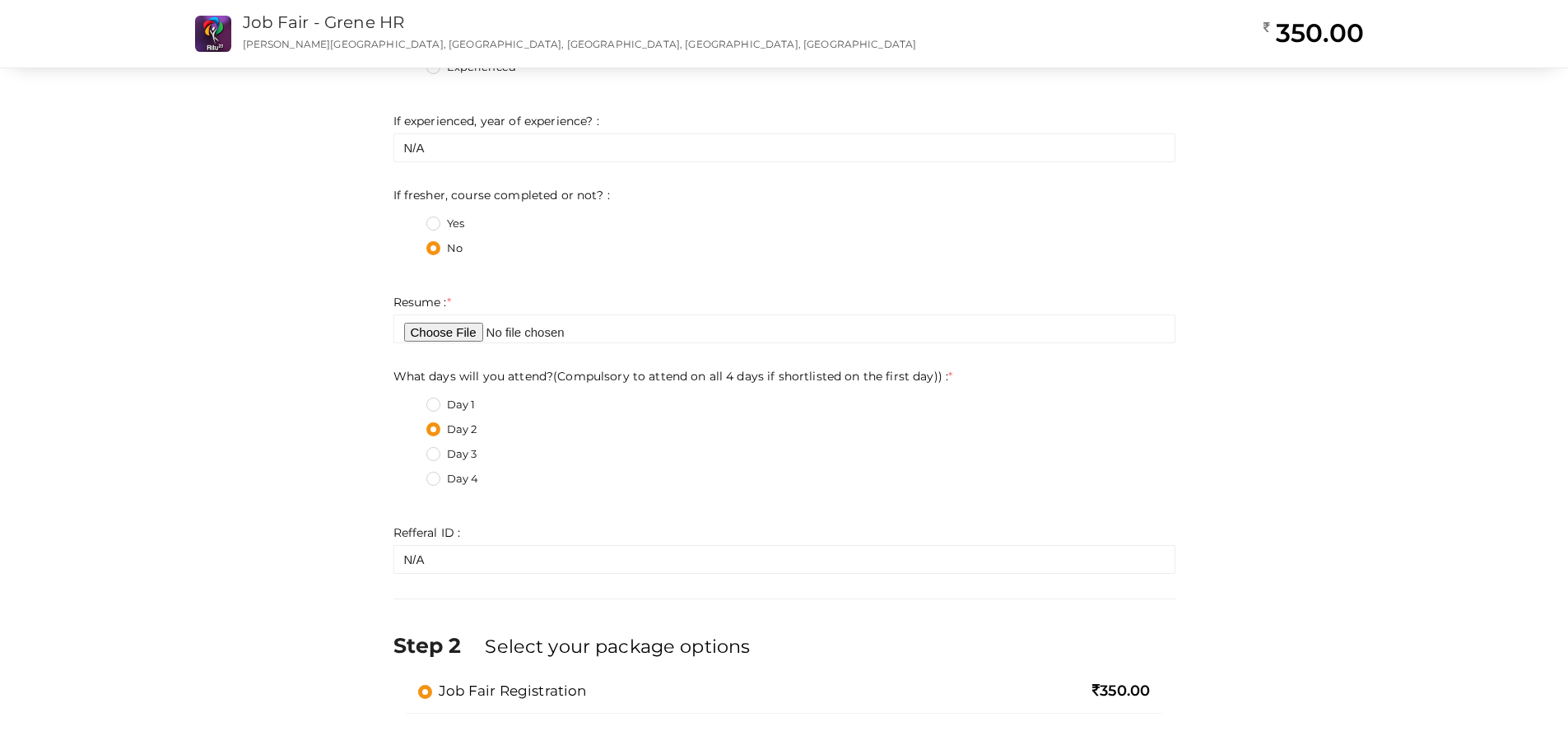
scroll to position [987, 0]
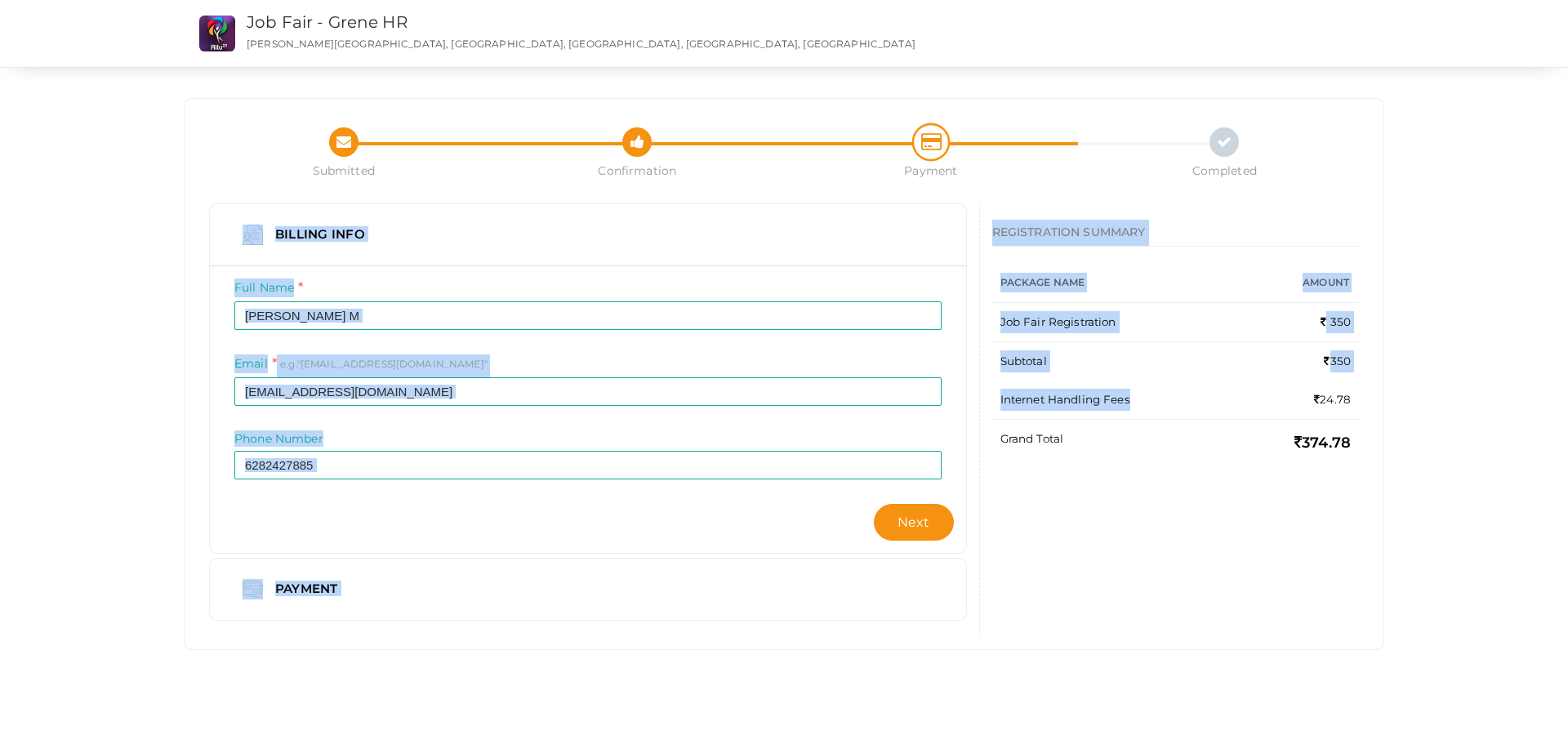
drag, startPoint x: 1317, startPoint y: 399, endPoint x: 1385, endPoint y: 395, distance: 68.1
click at [1385, 395] on div "Submitted Confirmation Payment Completed Billing Info Full Name Haridev M Inval…" at bounding box center [784, 345] width 1226 height 691
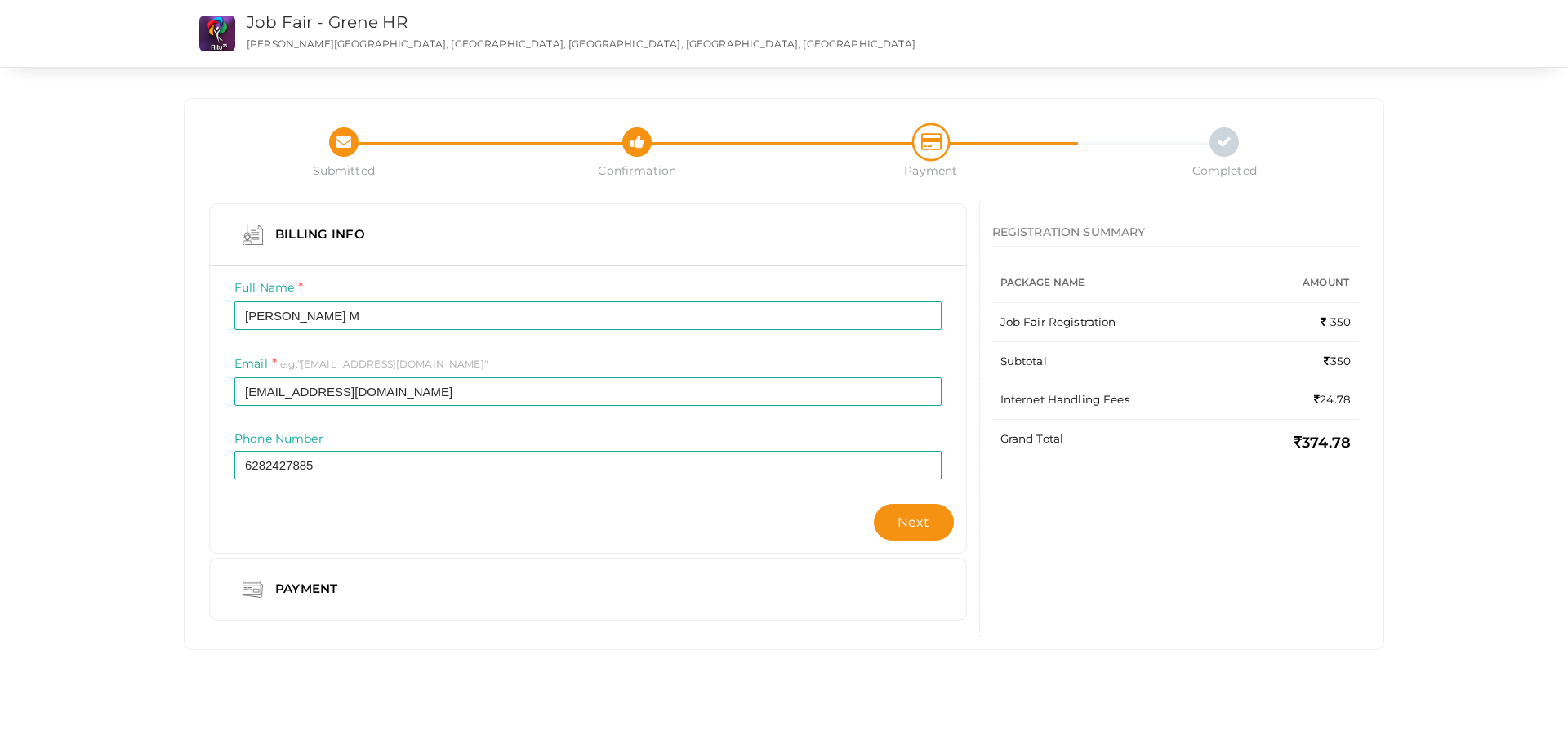
click at [1326, 400] on td "24.78" at bounding box center [1304, 400] width 110 height 39
click at [1320, 400] on td "24.78" at bounding box center [1304, 400] width 110 height 39
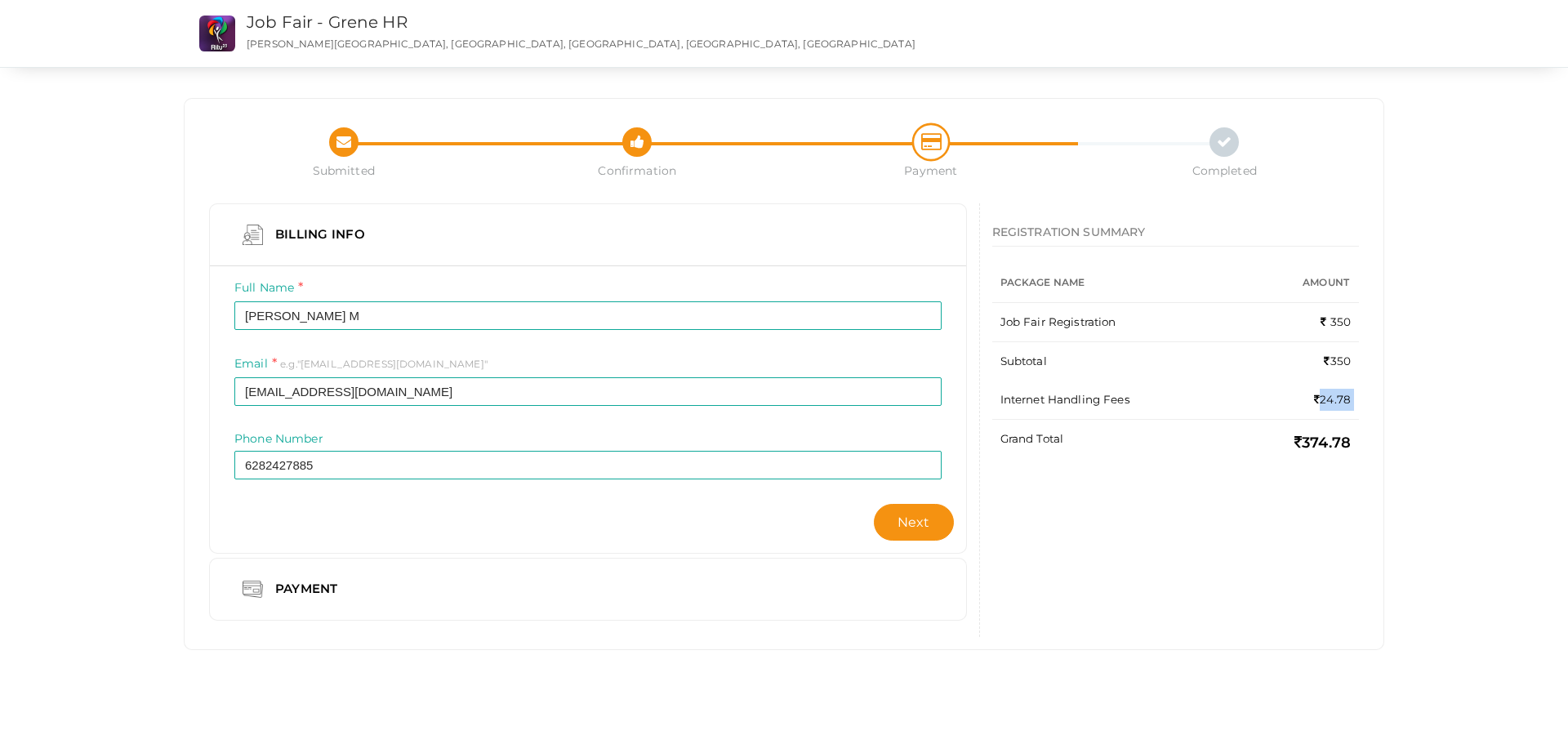
click at [1320, 400] on td "24.78" at bounding box center [1304, 400] width 110 height 39
click at [1301, 403] on td "24.78" at bounding box center [1304, 400] width 110 height 39
drag, startPoint x: 902, startPoint y: 526, endPoint x: 630, endPoint y: 531, distance: 272.0
click at [630, 531] on div "Full Name Haridev M Invalid Name. Please enter full name. Required. Email e.g."…" at bounding box center [588, 408] width 756 height 287
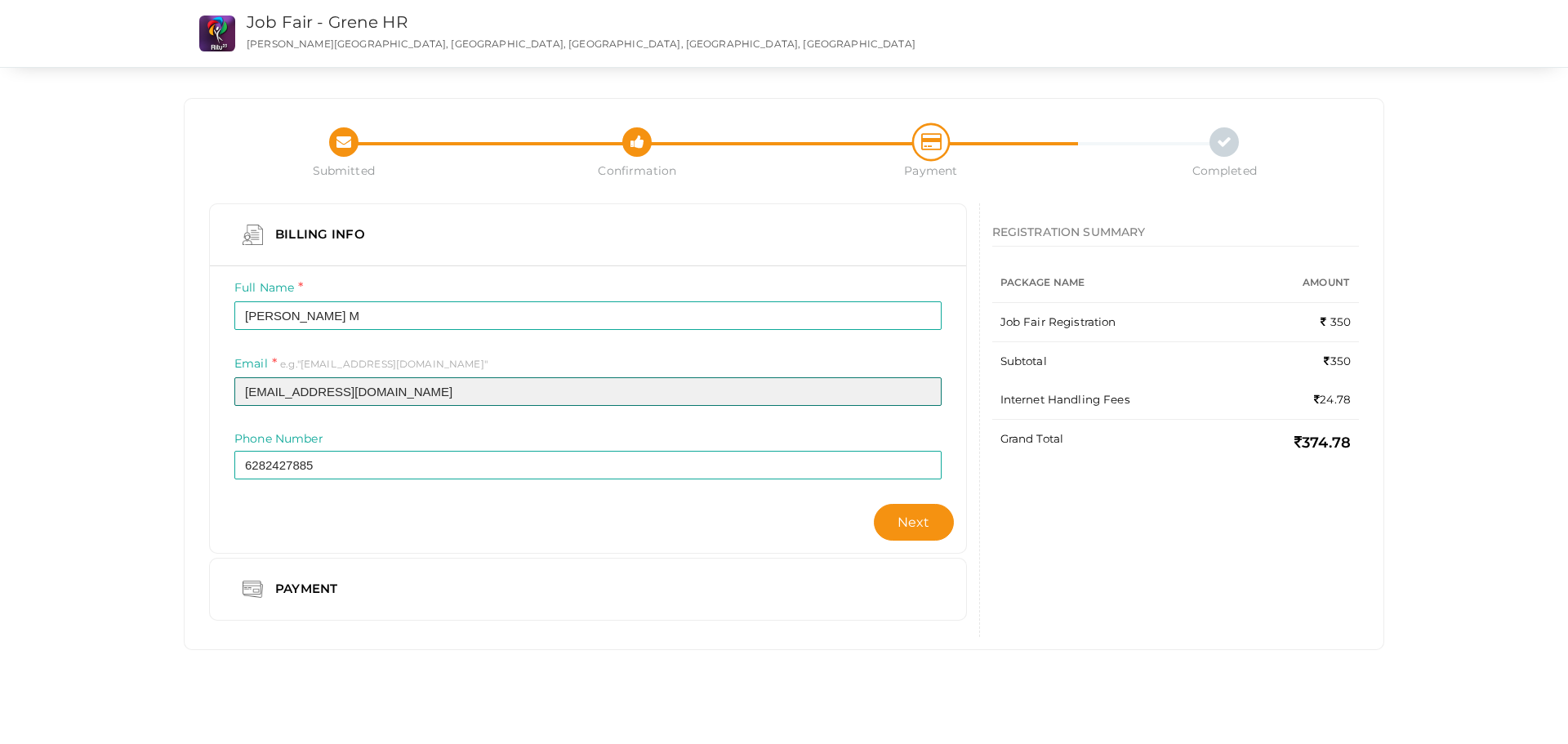
drag, startPoint x: 438, startPoint y: 390, endPoint x: 71, endPoint y: 370, distance: 367.5
click at [94, 375] on div "Submitted Confirmation Payment Completed Billing Info Full Name Haridev M Inval…" at bounding box center [784, 345] width 1568 height 691
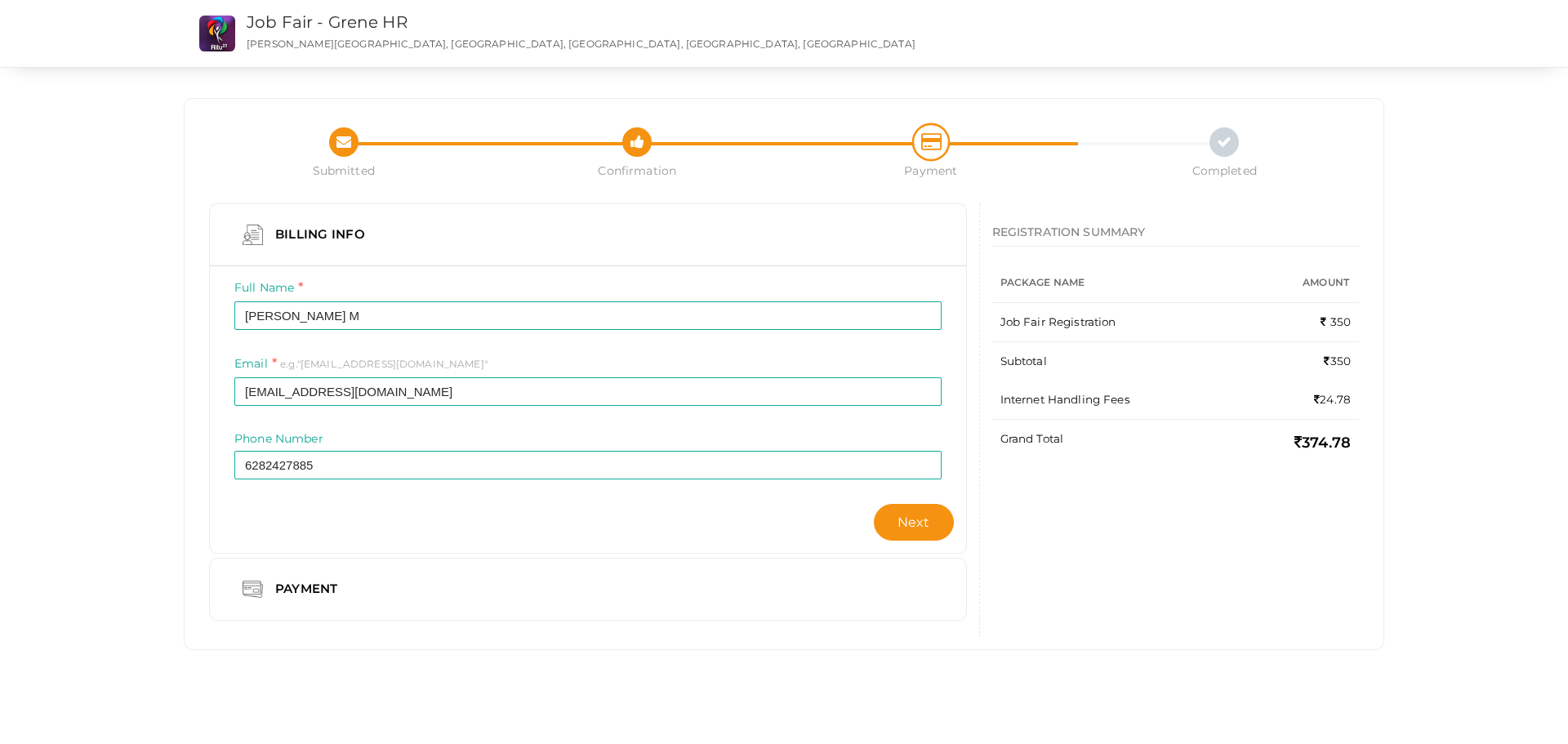
click at [1110, 588] on div "Submitted Confirmation Payment Completed Billing Info Full Name Haridev M Inval…" at bounding box center [784, 373] width 1199 height 550
click at [915, 532] on button "Next" at bounding box center [914, 522] width 80 height 36
